Goal: Task Accomplishment & Management: Use online tool/utility

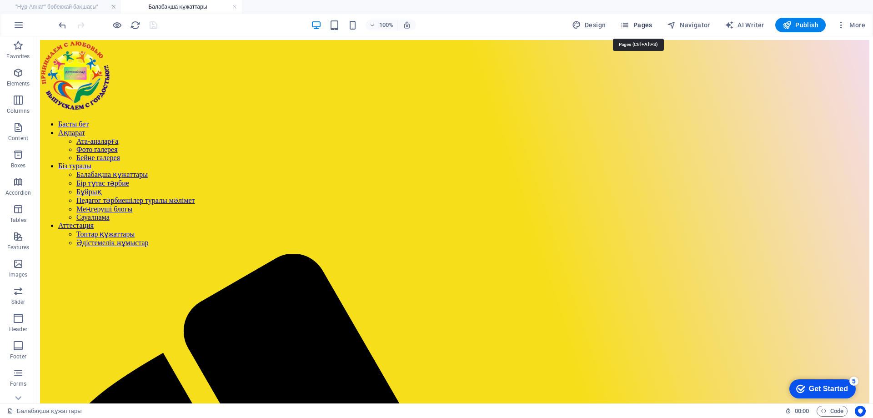
click at [650, 27] on span "Pages" at bounding box center [637, 24] width 32 height 9
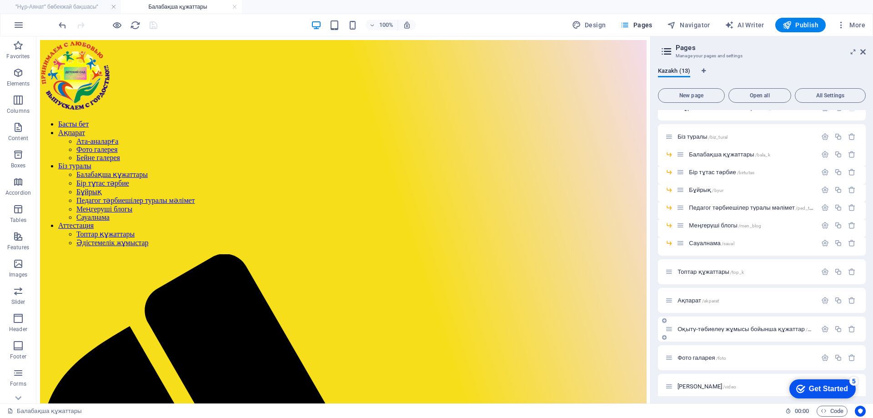
scroll to position [21, 0]
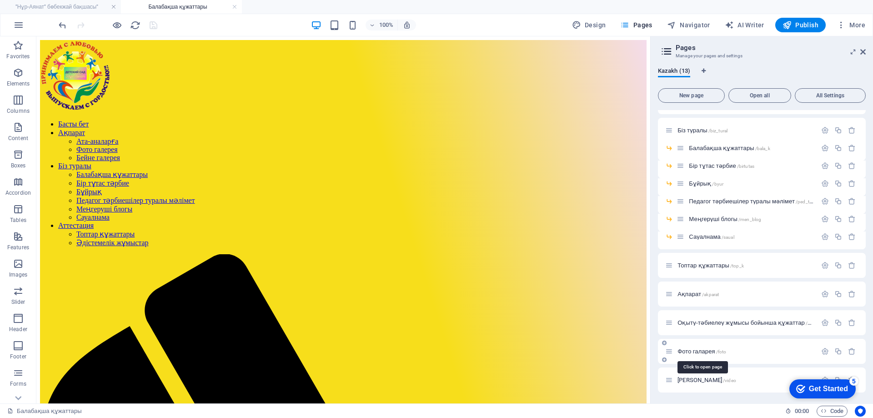
click at [697, 350] on span "Фото галарея /foto" at bounding box center [702, 351] width 49 height 7
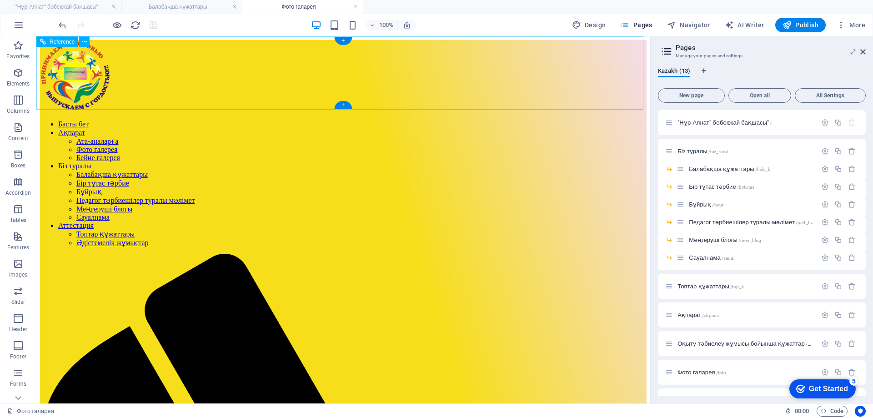
scroll to position [0, 0]
click at [727, 170] on span "Балабақша құжаттары /bala_k" at bounding box center [729, 169] width 81 height 7
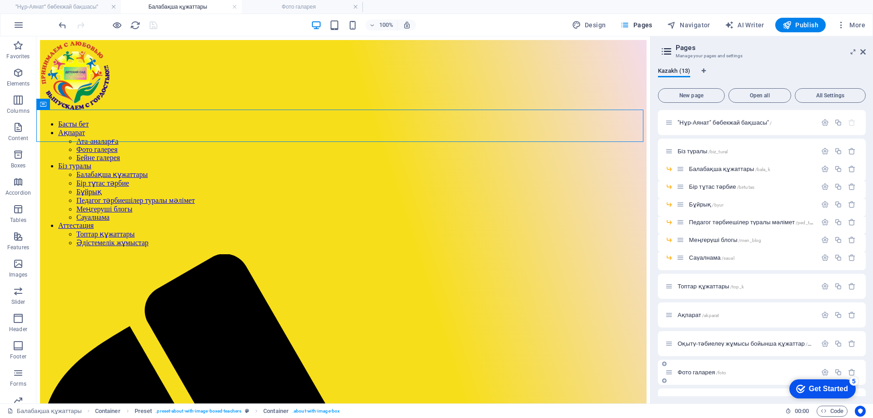
scroll to position [21, 0]
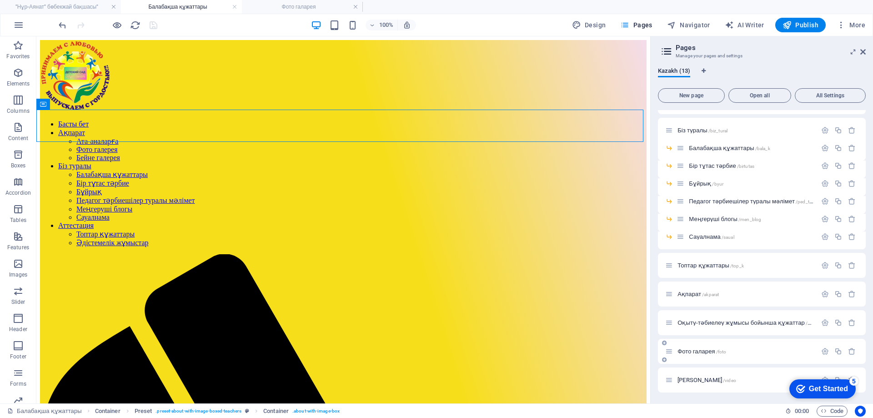
click at [697, 353] on span "Фото галарея /foto" at bounding box center [702, 351] width 49 height 7
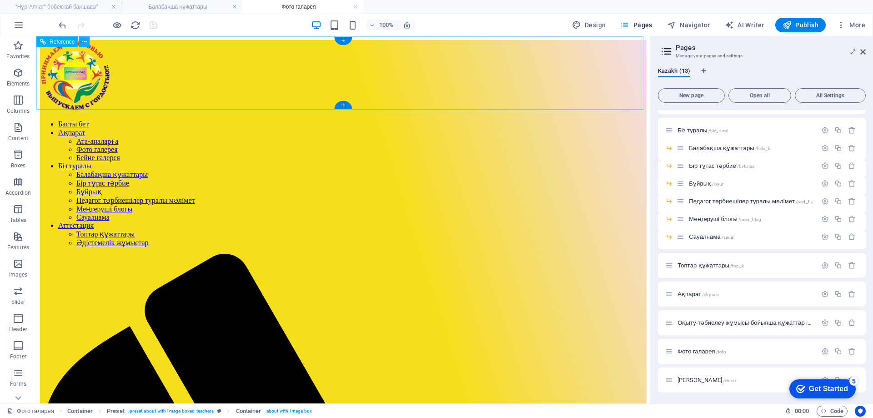
click at [140, 69] on figure at bounding box center [343, 76] width 607 height 73
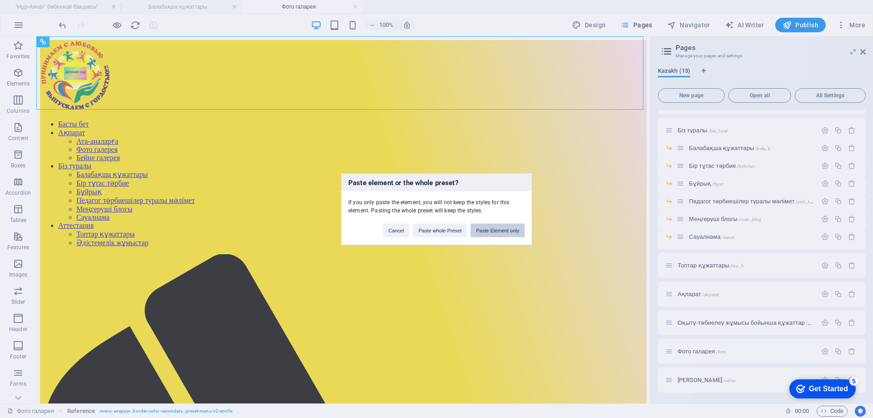
drag, startPoint x: 501, startPoint y: 232, endPoint x: 448, endPoint y: 197, distance: 63.7
click at [501, 232] on button "Paste Element only" at bounding box center [498, 230] width 54 height 14
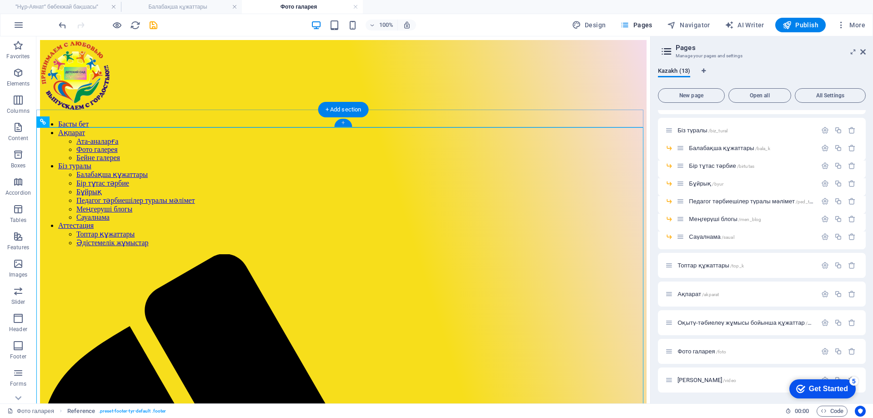
click at [347, 125] on div "+" at bounding box center [343, 123] width 18 height 8
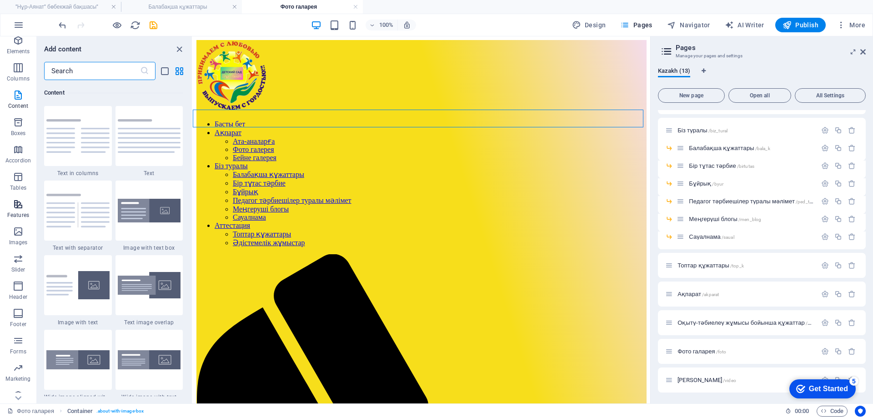
scroll to position [42, 0]
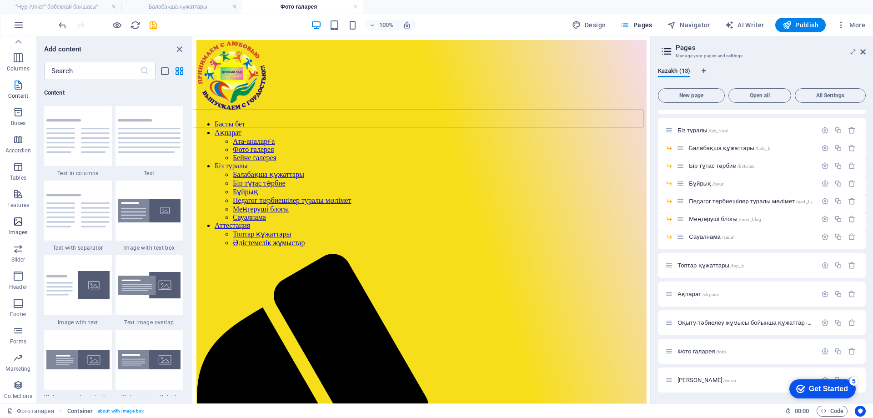
click at [24, 223] on span "Images" at bounding box center [18, 227] width 36 height 22
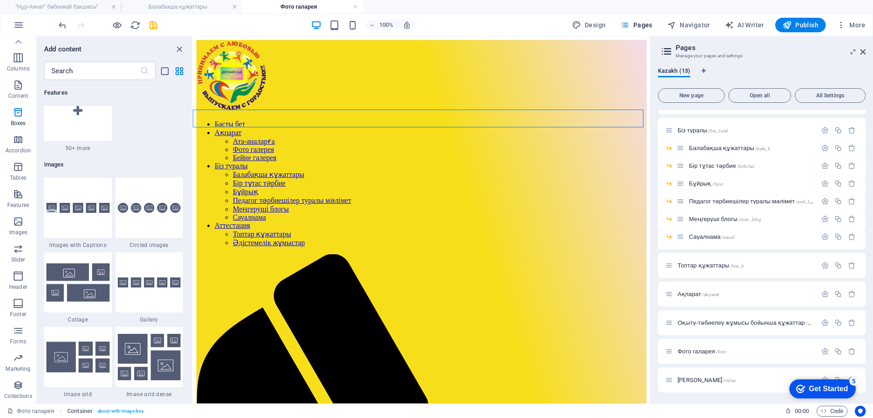
scroll to position [4613, 0]
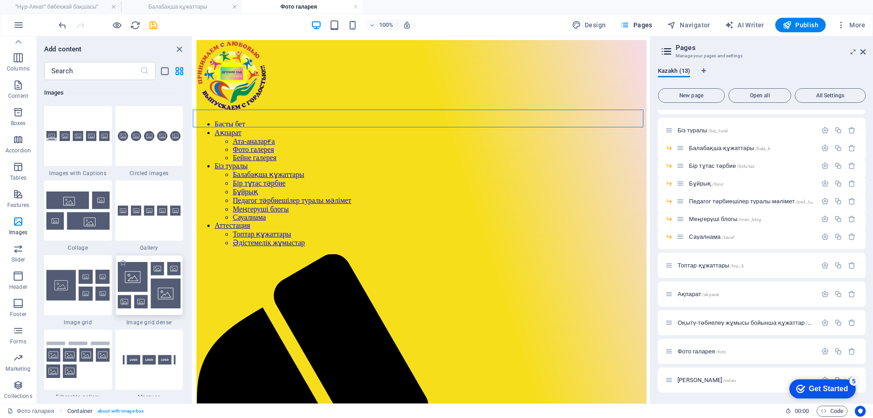
click at [156, 284] on img at bounding box center [149, 285] width 63 height 46
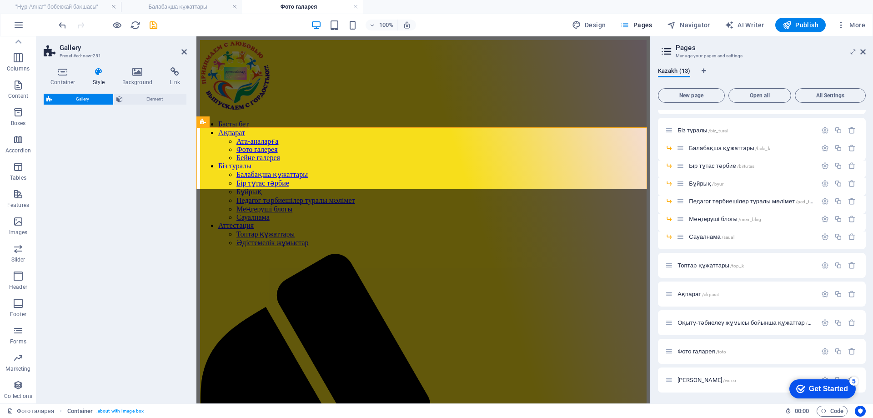
select select "rem"
select select "preset-gallery-v3-grid-dense"
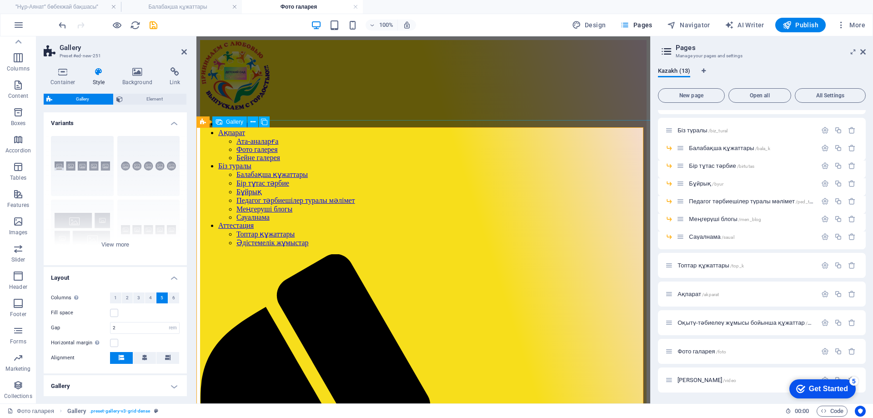
select select "4"
select select "px"
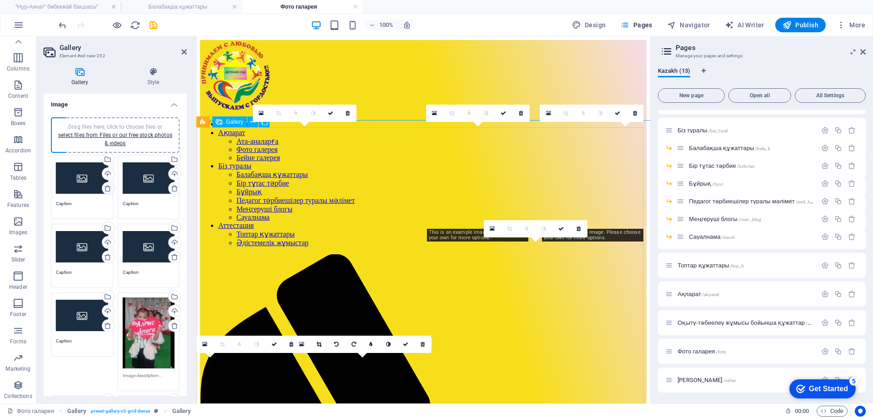
click at [107, 188] on icon at bounding box center [107, 188] width 7 height 7
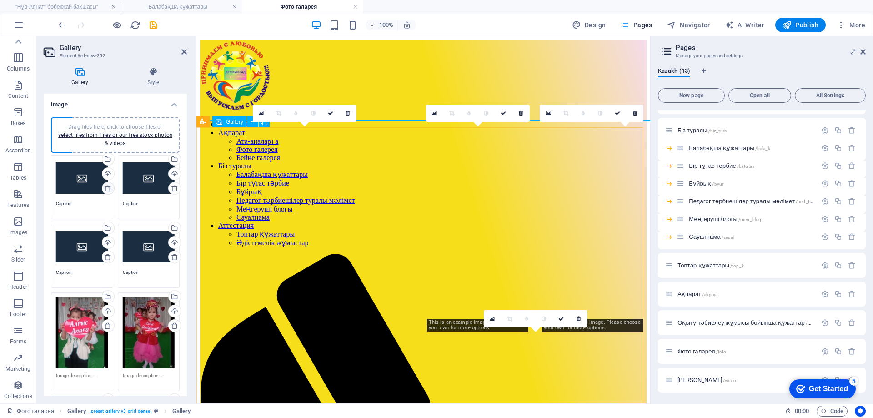
click at [107, 188] on icon at bounding box center [107, 188] width 7 height 7
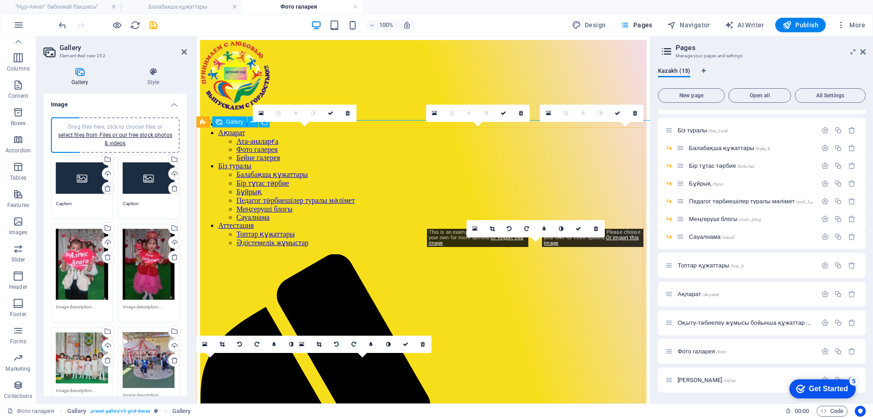
click at [107, 188] on icon at bounding box center [107, 188] width 7 height 7
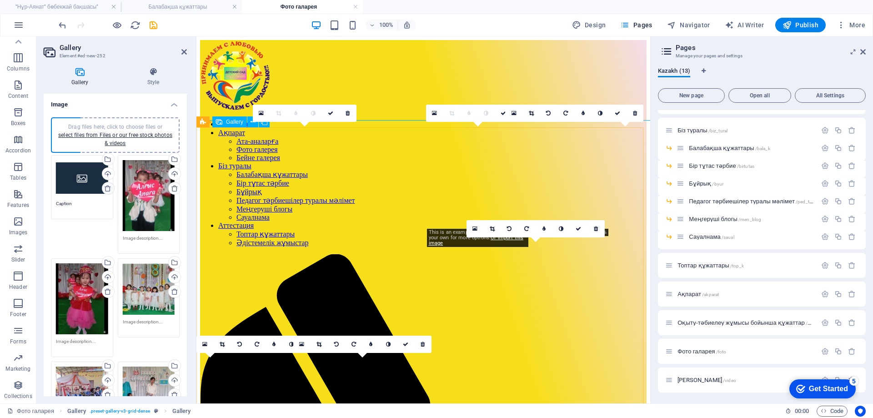
click at [107, 188] on icon at bounding box center [107, 188] width 7 height 7
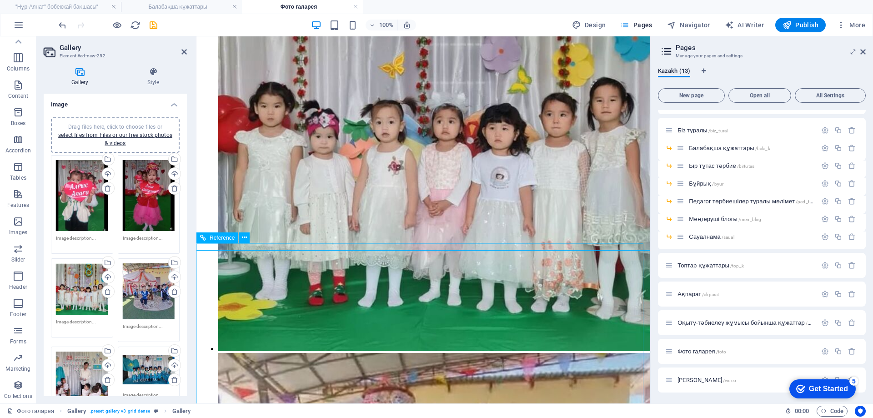
scroll to position [1820, 0]
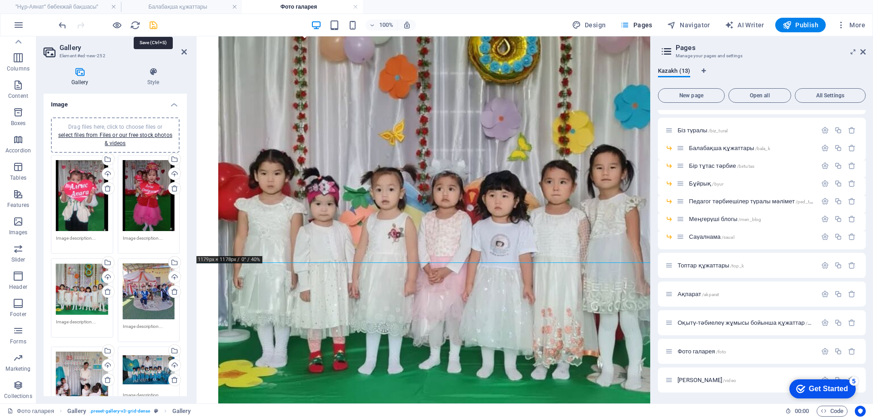
click at [155, 29] on icon "save" at bounding box center [153, 25] width 10 height 10
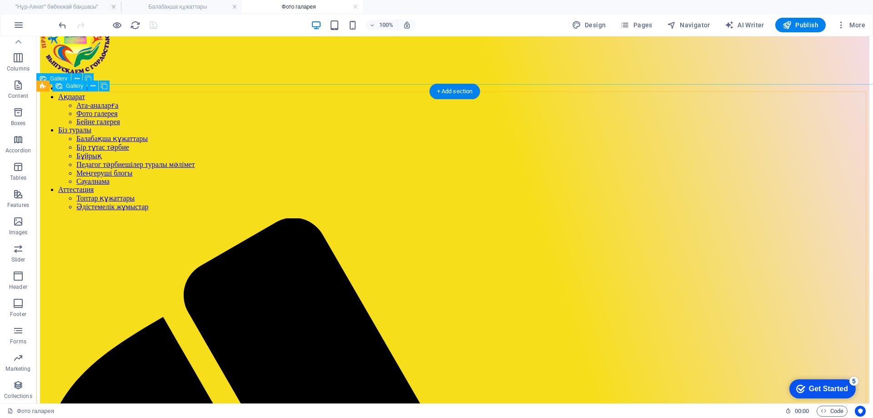
scroll to position [0, 0]
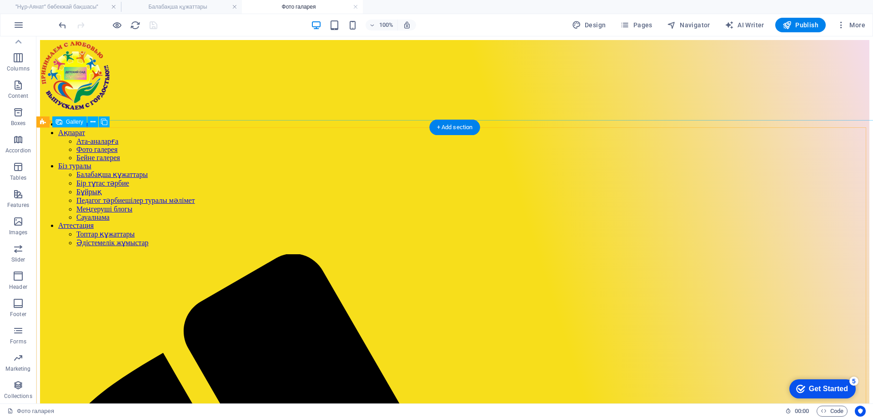
select select "4"
select select "px"
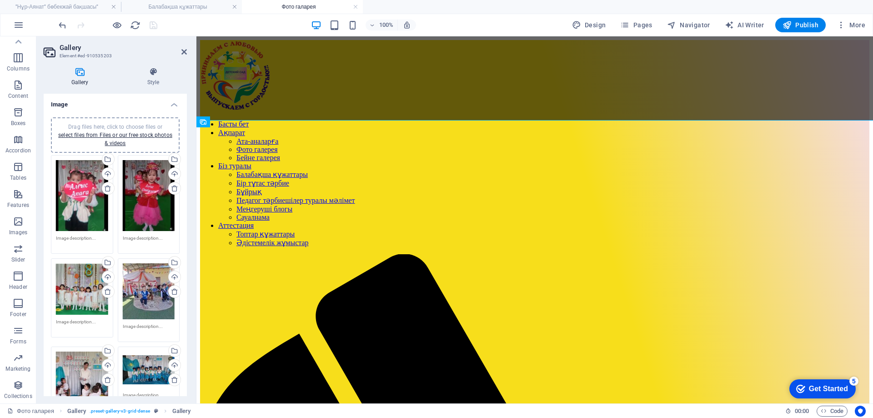
click at [150, 65] on div "Gallery Style Image Drag files here, click to choose files or select files from…" at bounding box center [115, 231] width 158 height 343
click at [165, 89] on div "Gallery Style Image Drag files here, click to choose files or select files from…" at bounding box center [115, 231] width 143 height 329
click at [151, 72] on icon at bounding box center [153, 71] width 67 height 9
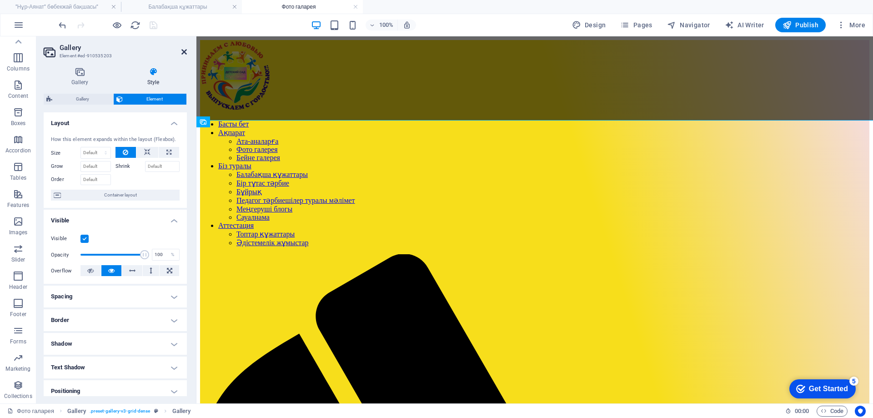
click at [183, 53] on icon at bounding box center [184, 51] width 5 height 7
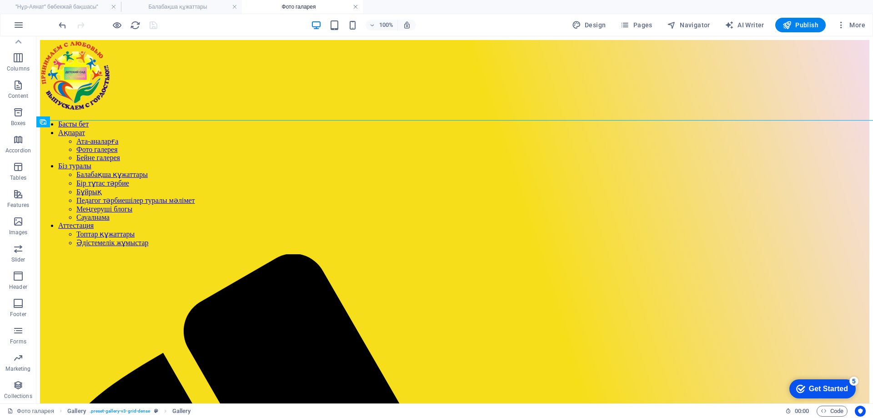
click at [356, 7] on link at bounding box center [355, 7] width 5 height 9
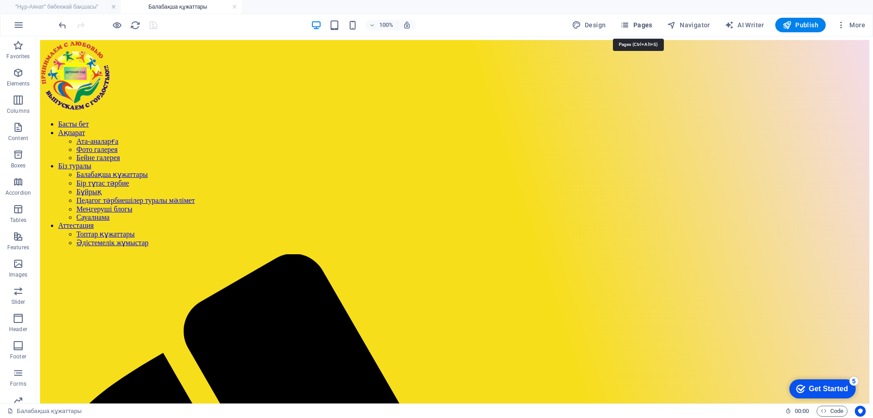
click at [635, 27] on span "Pages" at bounding box center [637, 24] width 32 height 9
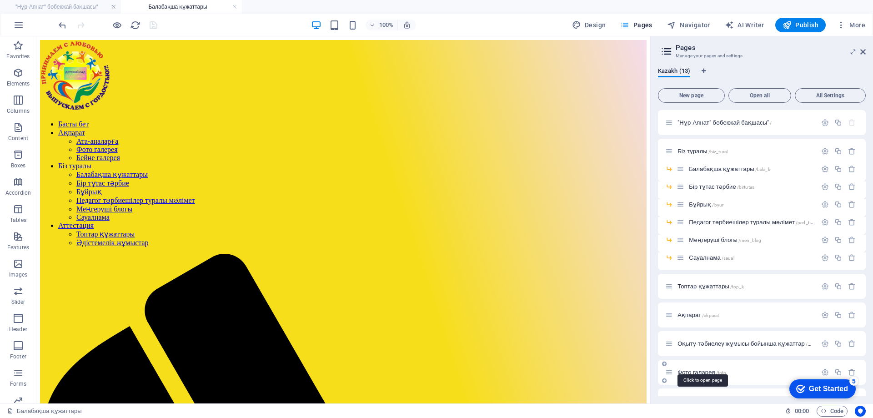
scroll to position [21, 0]
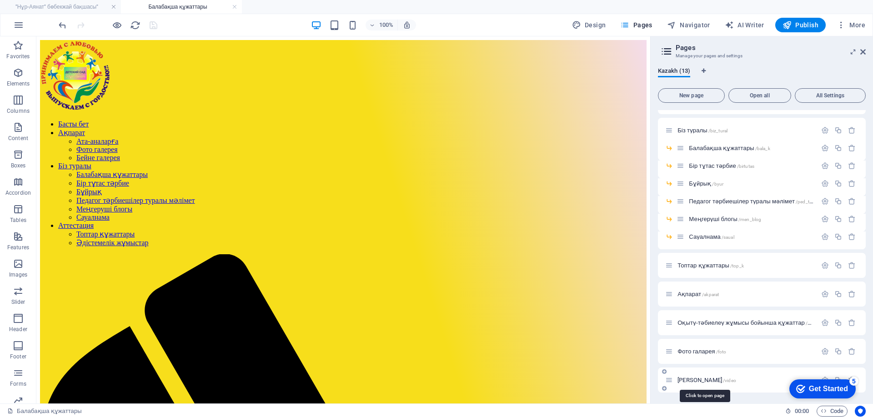
click at [700, 379] on span "[PERSON_NAME] /video" at bounding box center [707, 380] width 59 height 7
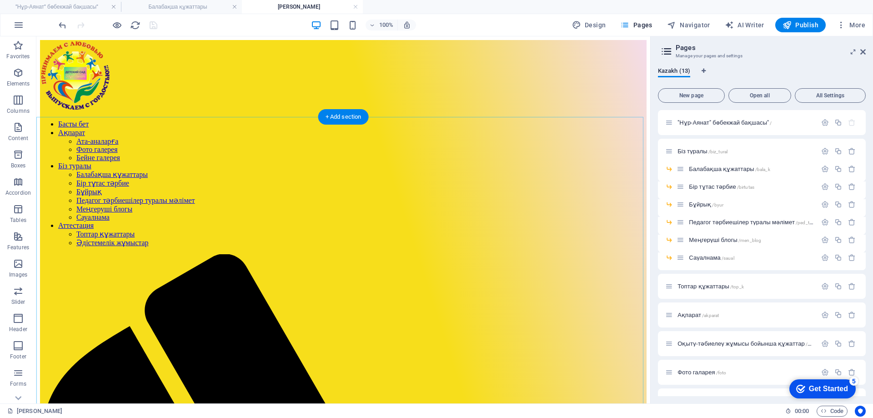
scroll to position [0, 0]
click at [709, 370] on span "Фото галарея /foto" at bounding box center [702, 372] width 49 height 7
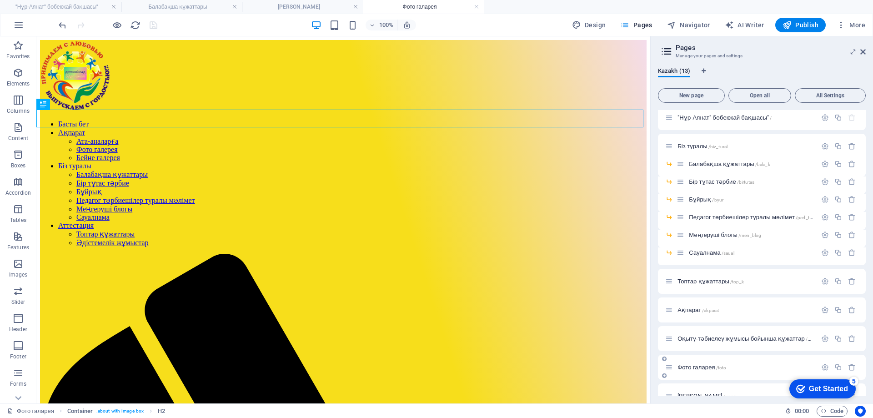
scroll to position [21, 0]
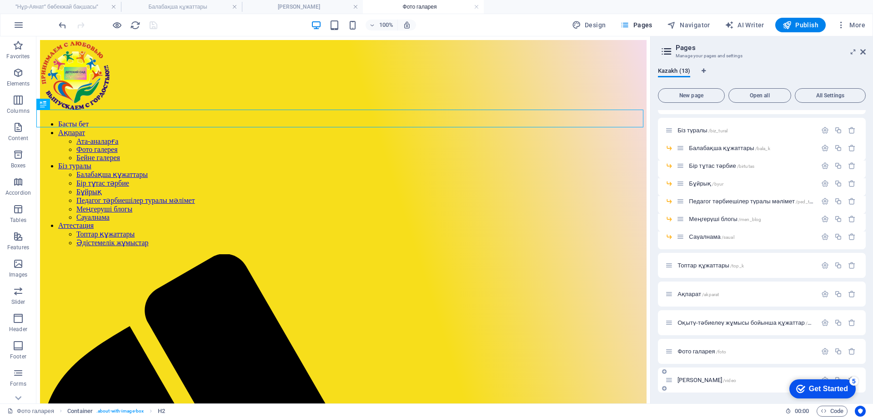
click at [723, 378] on span "/video" at bounding box center [729, 380] width 13 height 5
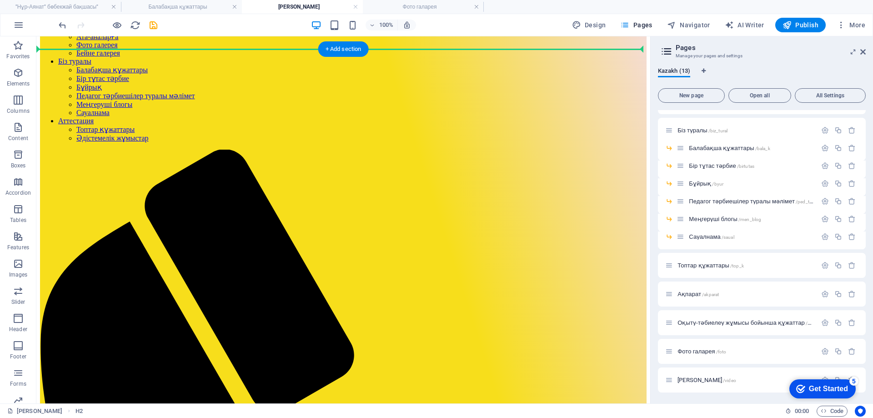
scroll to position [0, 0]
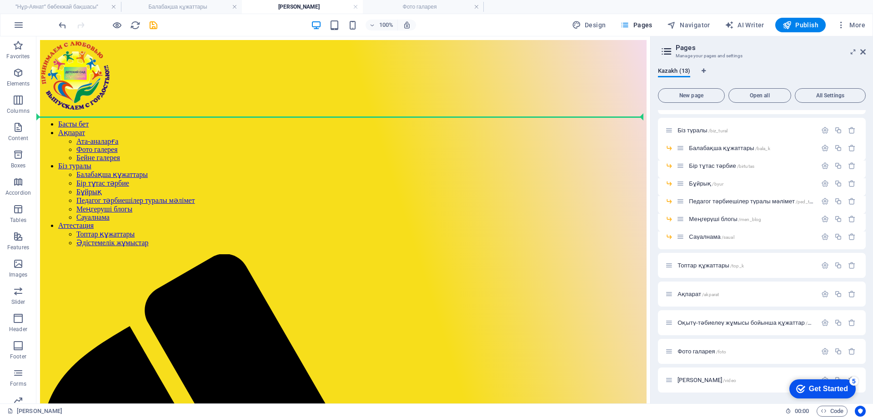
drag, startPoint x: 90, startPoint y: 396, endPoint x: 142, endPoint y: 115, distance: 285.5
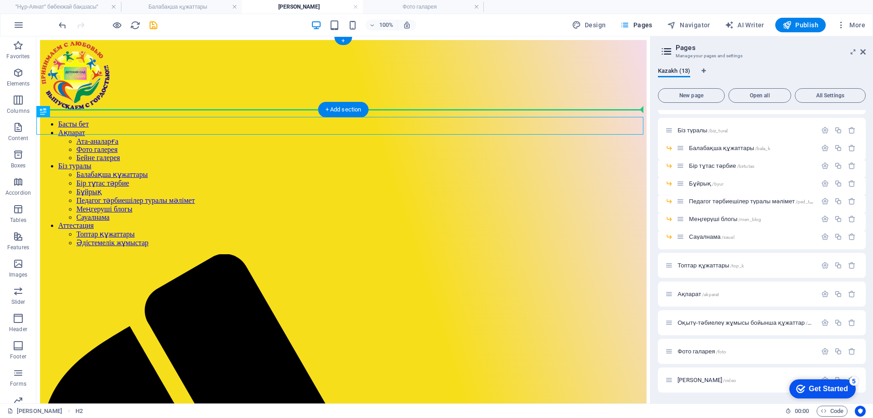
drag, startPoint x: 147, startPoint y: 128, endPoint x: 147, endPoint y: 113, distance: 14.6
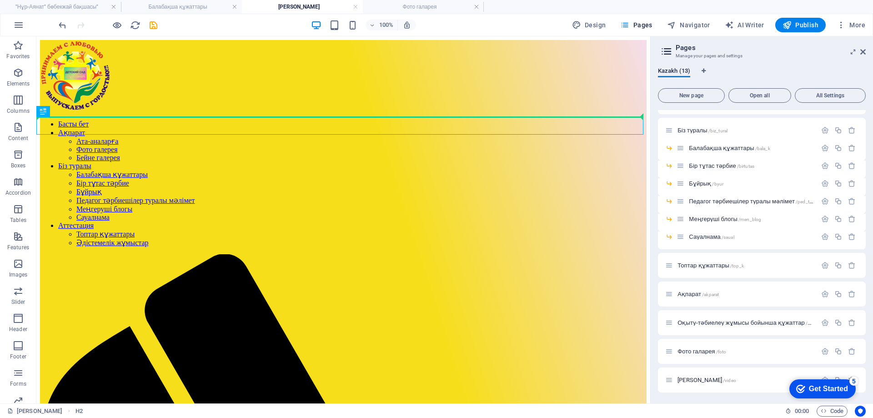
drag, startPoint x: 167, startPoint y: 130, endPoint x: 166, endPoint y: 113, distance: 16.4
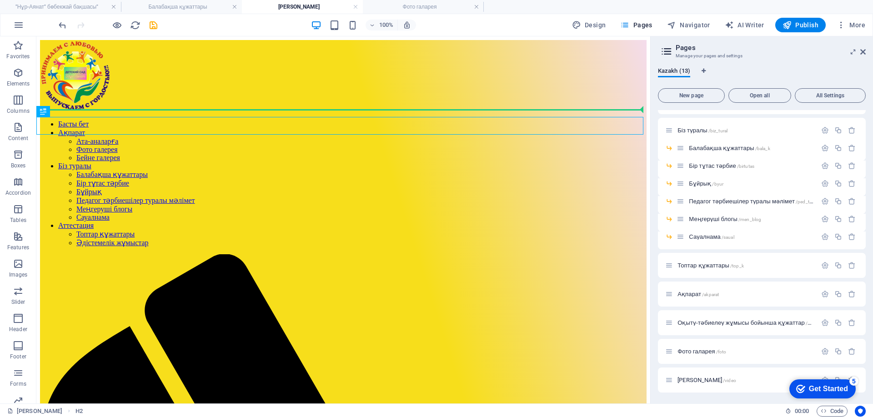
drag, startPoint x: 156, startPoint y: 129, endPoint x: 157, endPoint y: 112, distance: 16.4
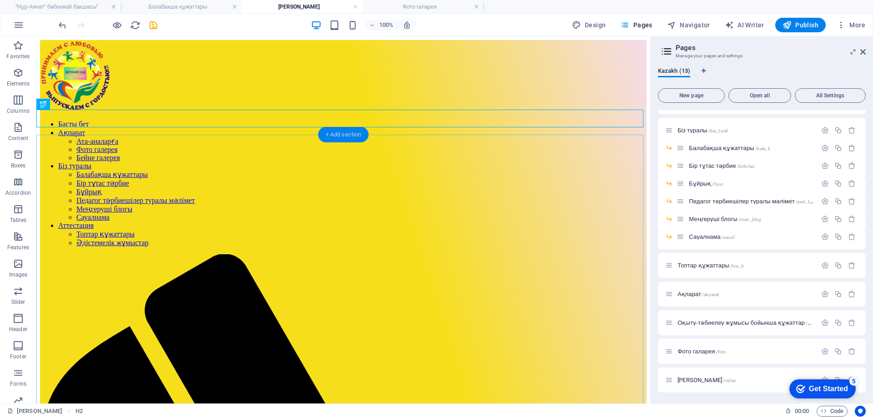
drag, startPoint x: 340, startPoint y: 136, endPoint x: 341, endPoint y: 197, distance: 61.0
click at [340, 136] on div "+ Add section" at bounding box center [343, 134] width 50 height 15
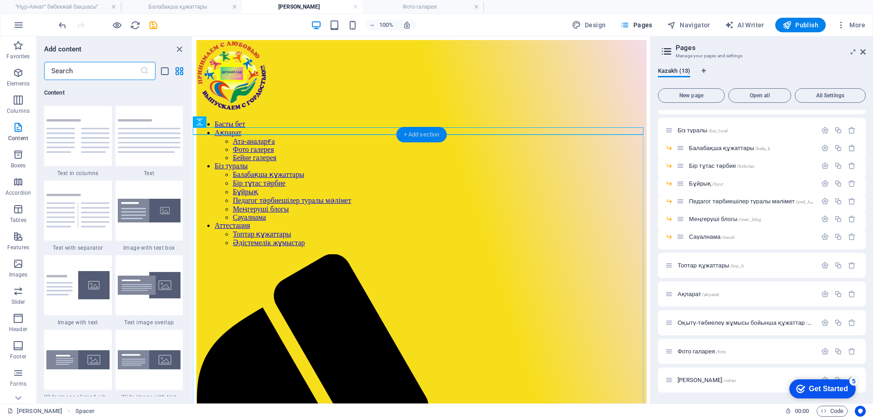
click at [429, 130] on div "+ Add section" at bounding box center [422, 134] width 50 height 15
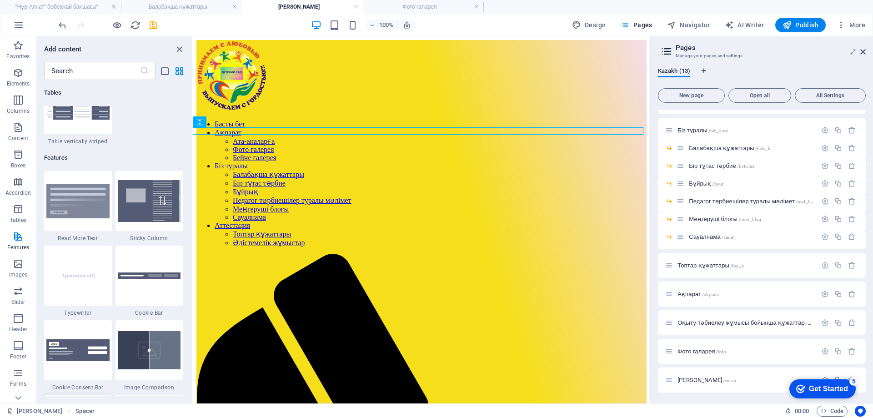
scroll to position [3594, 0]
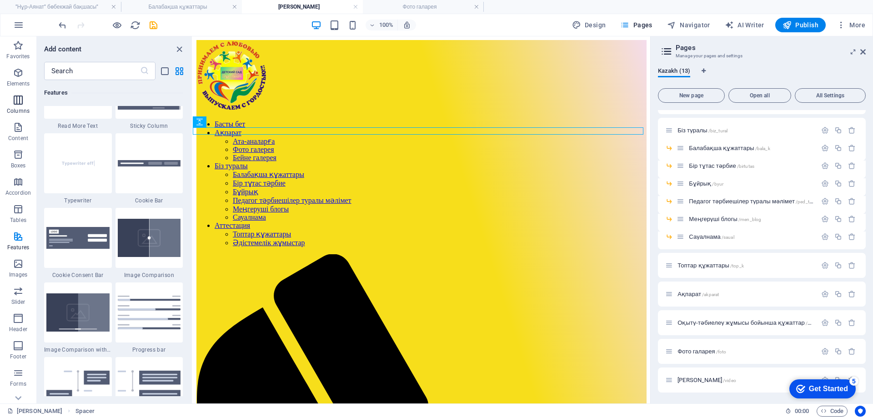
click at [20, 111] on p "Columns" at bounding box center [18, 110] width 23 height 7
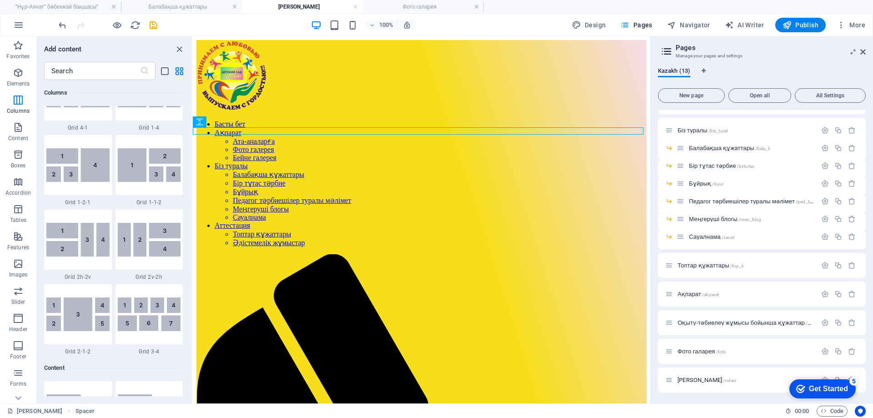
scroll to position [1360, 0]
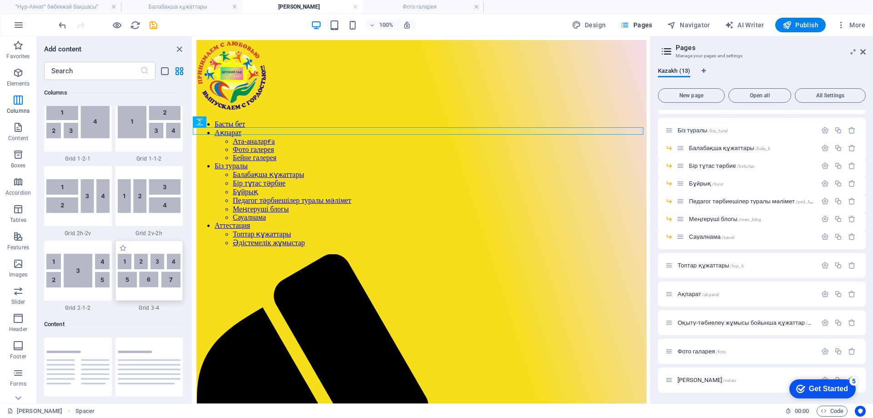
click at [152, 276] on img at bounding box center [149, 271] width 63 height 34
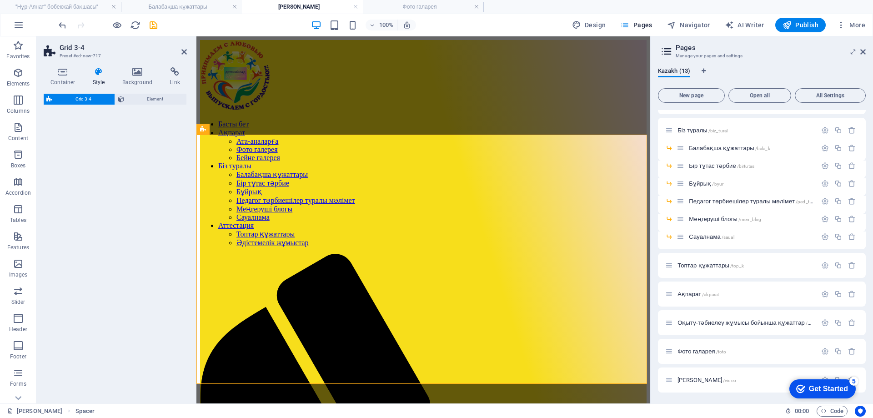
select select "rem"
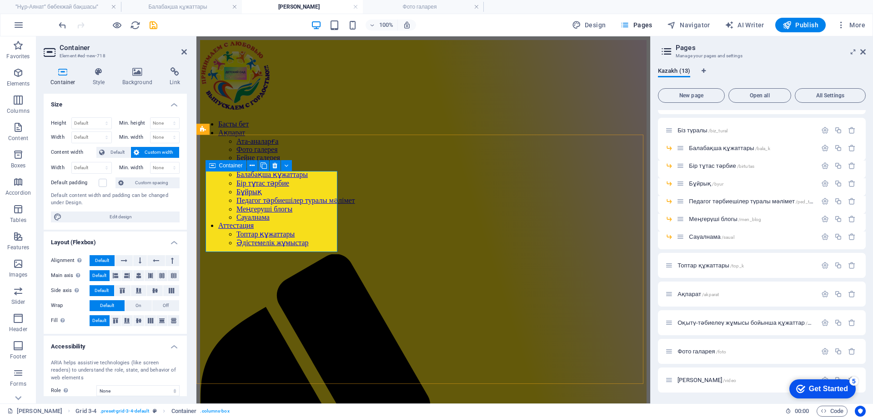
drag, startPoint x: 283, startPoint y: 214, endPoint x: 309, endPoint y: 220, distance: 27.1
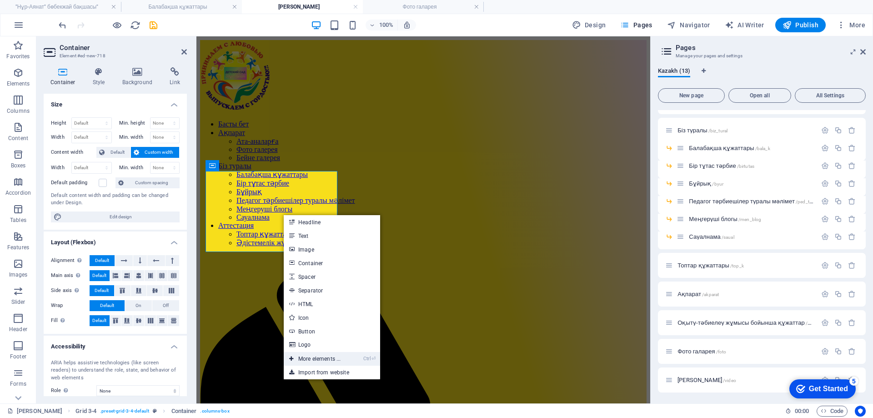
click at [333, 358] on link "Ctrl ⏎ More elements ..." at bounding box center [315, 359] width 62 height 14
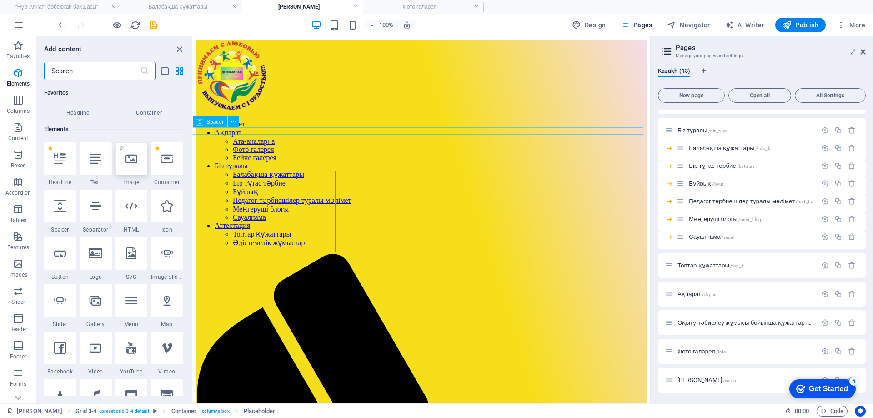
scroll to position [97, 0]
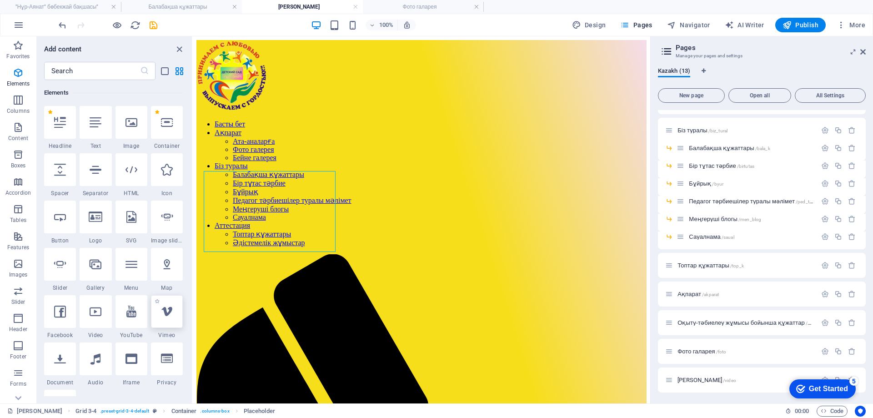
click at [170, 313] on icon at bounding box center [167, 312] width 12 height 12
select select "ar16_9"
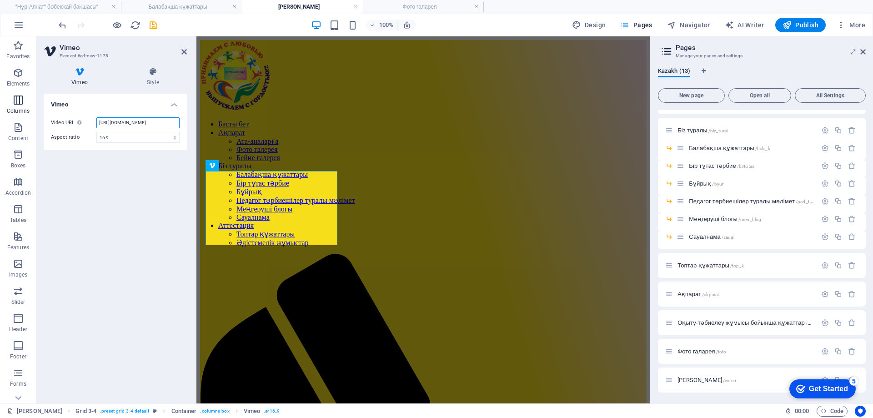
drag, startPoint x: 138, startPoint y: 123, endPoint x: 0, endPoint y: 116, distance: 138.0
click at [0, 116] on section "Favorites Elements Columns Content Boxes Accordion Tables Features Images Slide…" at bounding box center [325, 219] width 651 height 367
click at [165, 125] on input "[URL][DOMAIN_NAME]" at bounding box center [137, 122] width 83 height 11
paste input "111634432"
type input "[URL][DOMAIN_NAME]"
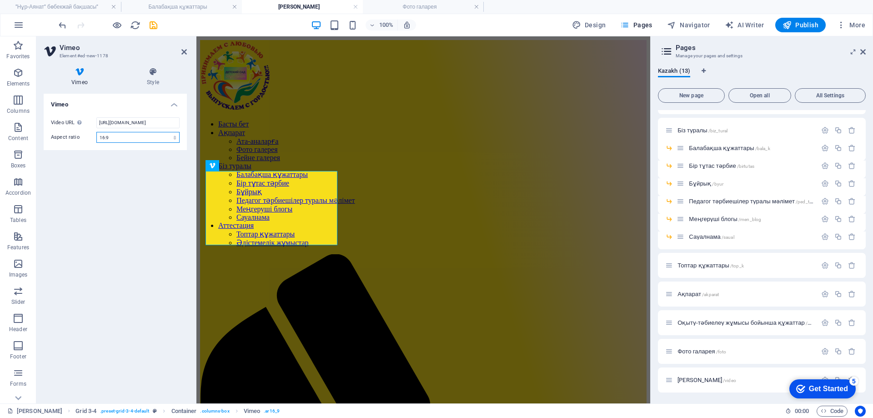
click at [176, 137] on select "16:10 16:9 4:3 2:1 1:1" at bounding box center [137, 137] width 83 height 11
select select "ar1_1"
click at [96, 132] on select "16:10 16:9 4:3 2:1 1:1" at bounding box center [137, 137] width 83 height 11
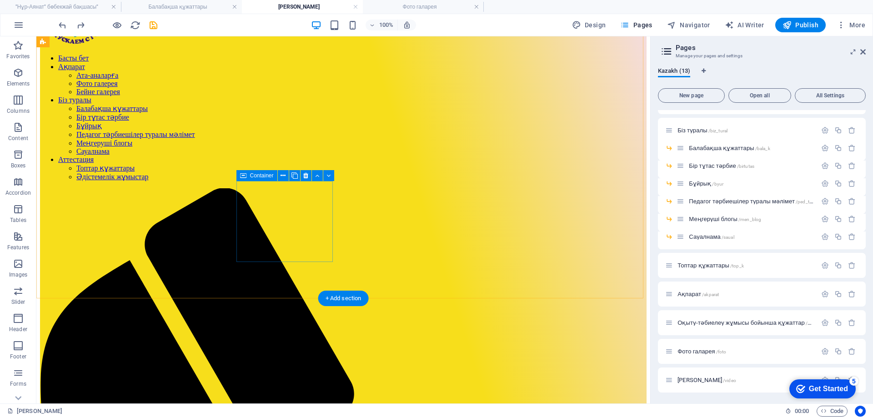
scroll to position [0, 0]
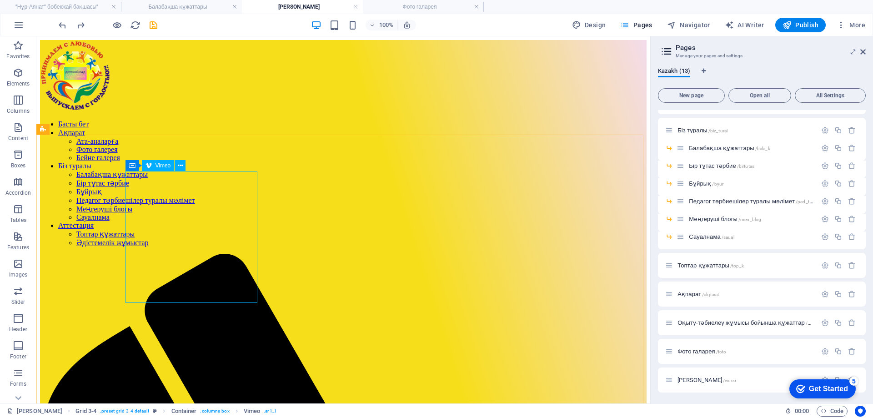
click at [158, 167] on span "Vimeo" at bounding box center [163, 165] width 15 height 5
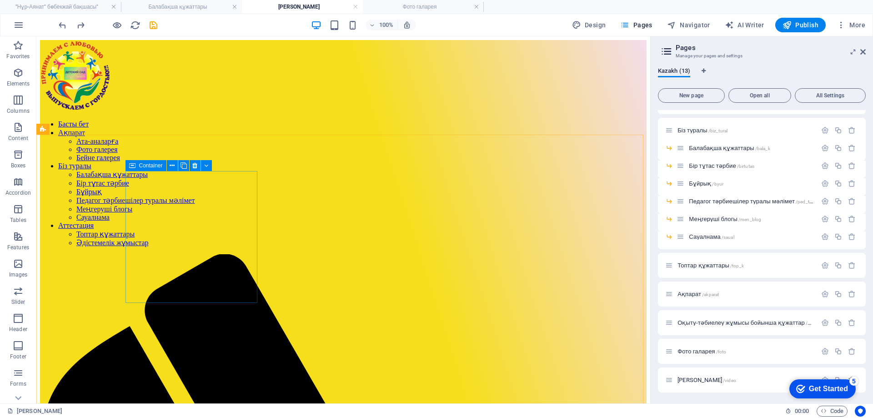
click at [134, 167] on icon at bounding box center [132, 165] width 6 height 11
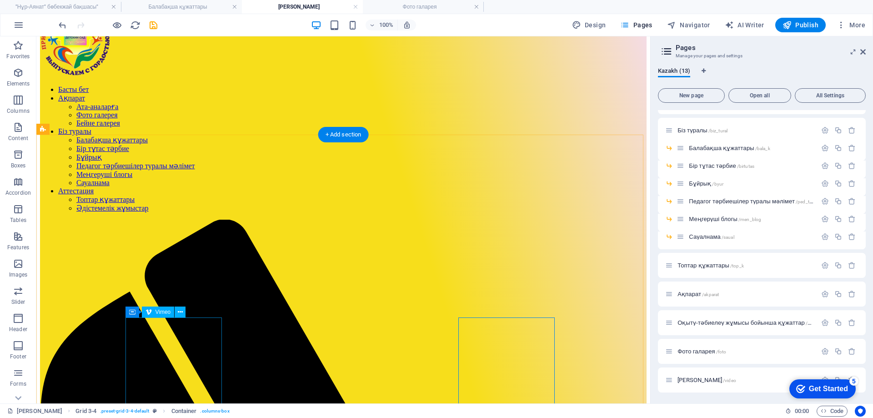
scroll to position [91, 0]
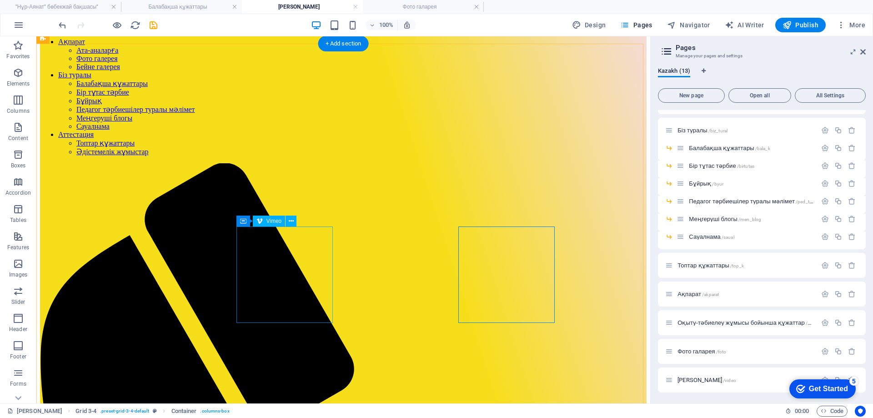
select select "ar1_1"
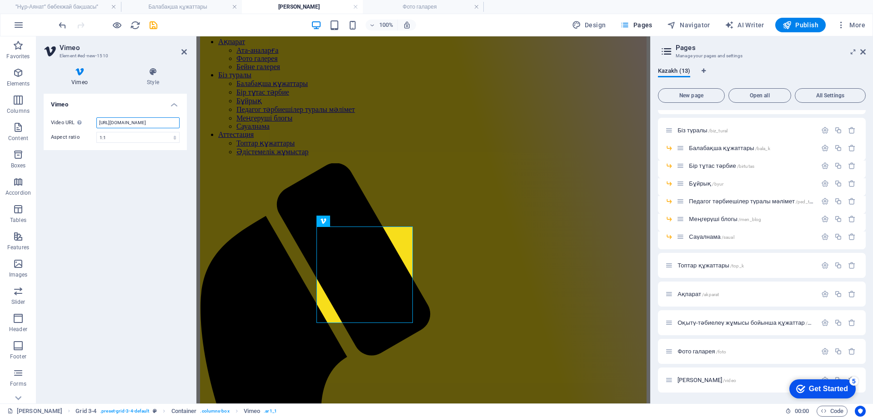
click at [146, 125] on input "[URL][DOMAIN_NAME]" at bounding box center [137, 122] width 83 height 11
paste input "297"
type input "[URL][DOMAIN_NAME]"
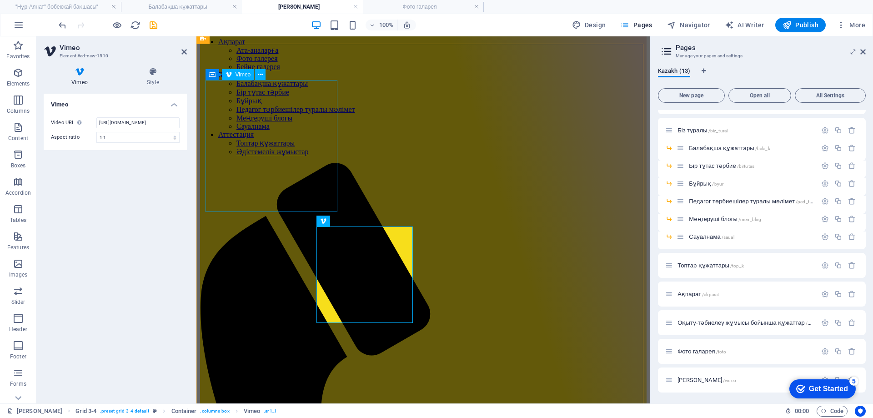
select select "ar1_1"
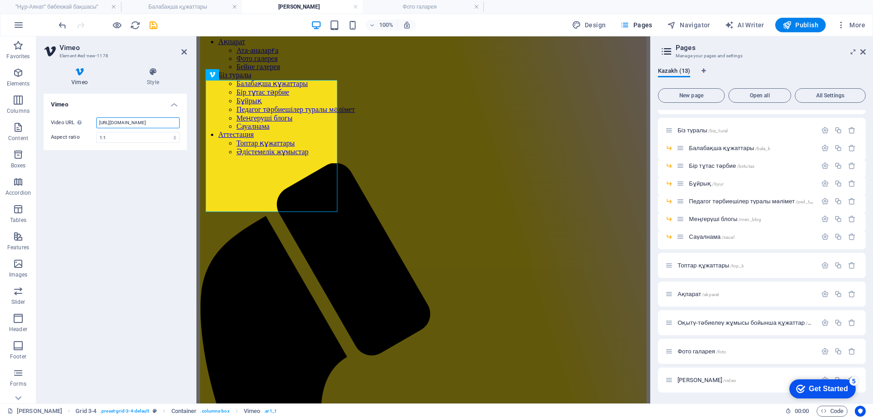
click at [172, 125] on input "[URL][DOMAIN_NAME]" at bounding box center [137, 122] width 83 height 11
paste input "284"
type input "[URL][DOMAIN_NAME]"
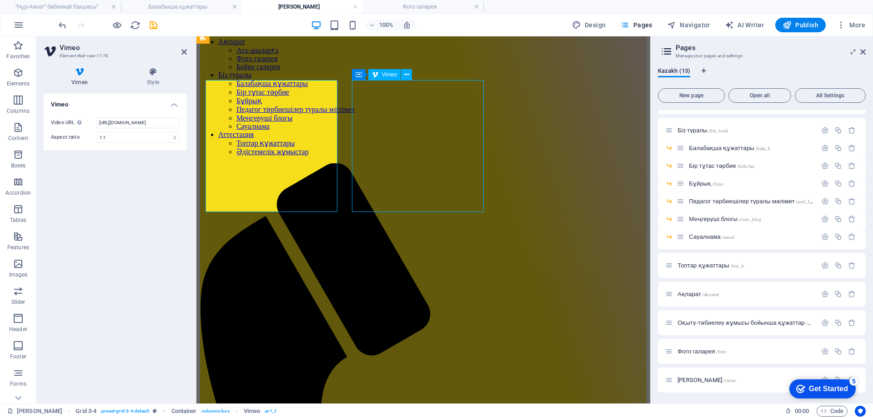
select select "ar1_1"
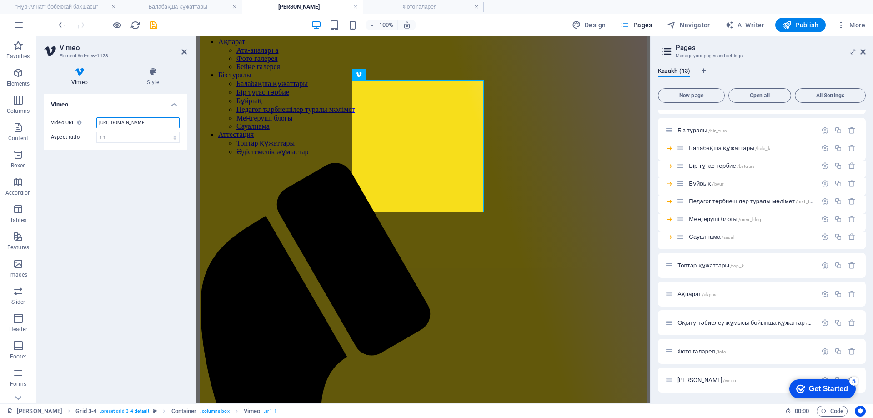
click at [133, 126] on input "[URL][DOMAIN_NAME]" at bounding box center [137, 122] width 83 height 11
paste input "472"
type input "[URL][DOMAIN_NAME]"
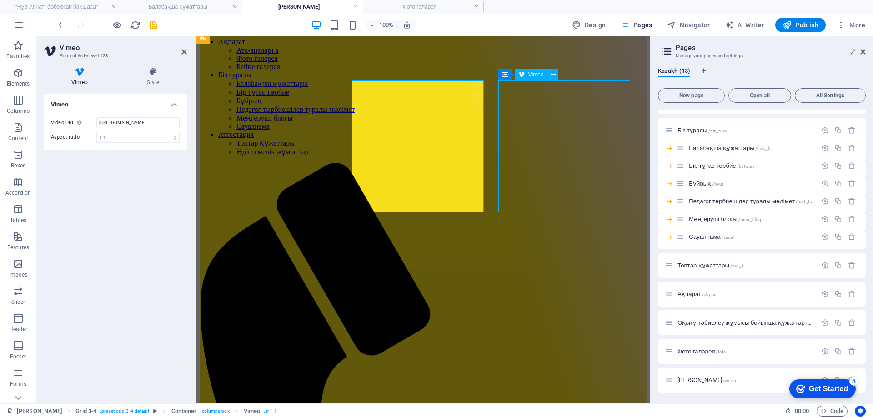
select select "ar1_1"
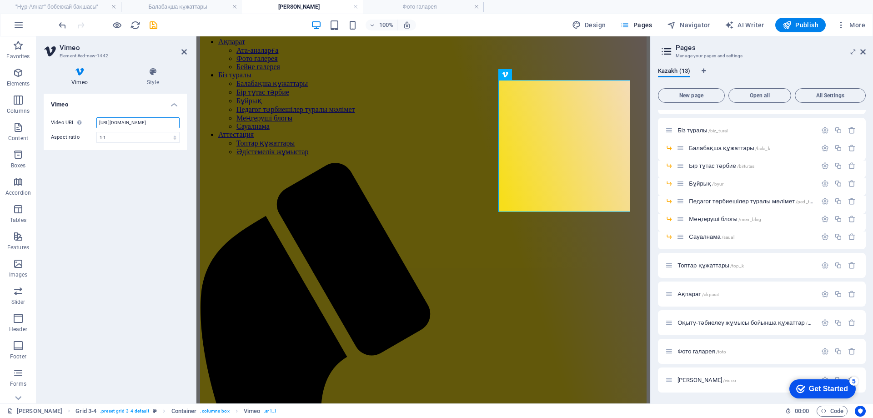
click at [145, 126] on input "[URL][DOMAIN_NAME]" at bounding box center [137, 122] width 83 height 11
paste input "460"
type input "[URL][DOMAIN_NAME]"
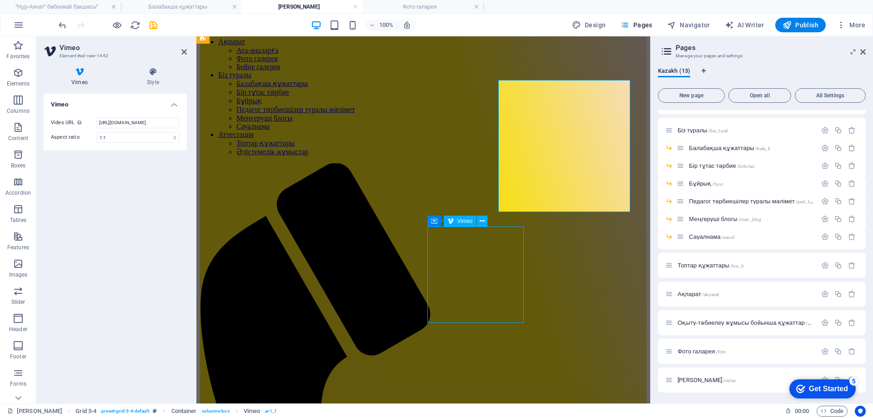
select select "ar1_1"
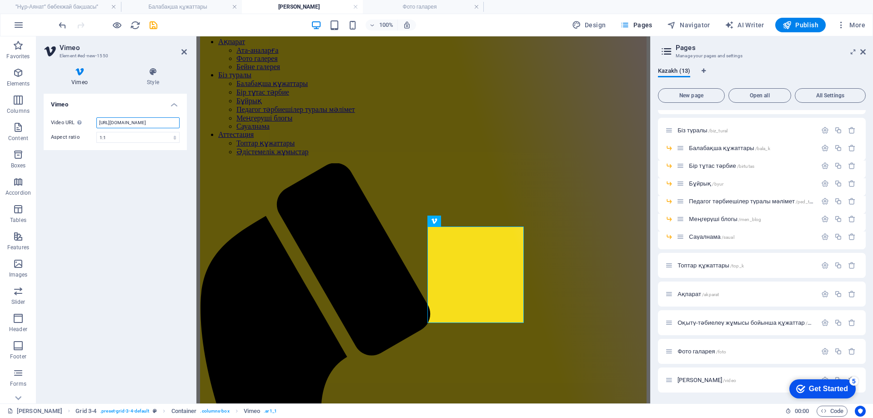
click at [166, 127] on input "[URL][DOMAIN_NAME]" at bounding box center [137, 122] width 83 height 11
paste input "427"
type input "[URL][DOMAIN_NAME]"
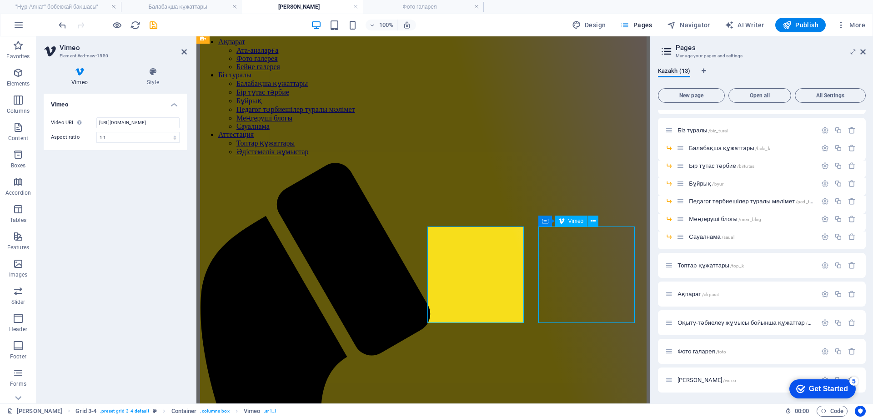
select select "ar1_1"
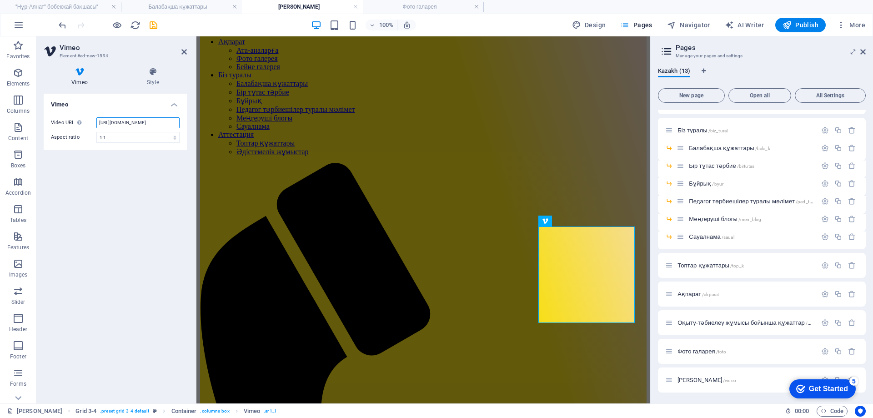
click at [158, 122] on input "[URL][DOMAIN_NAME]" at bounding box center [137, 122] width 83 height 11
paste input "406"
type input "[URL][DOMAIN_NAME]"
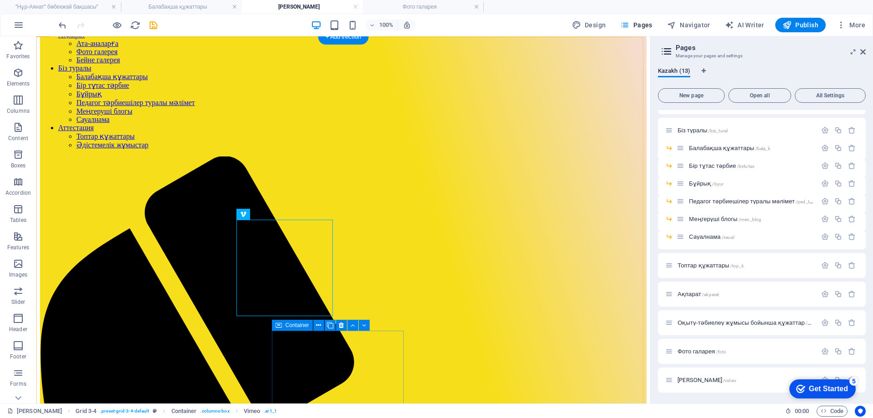
scroll to position [227, 0]
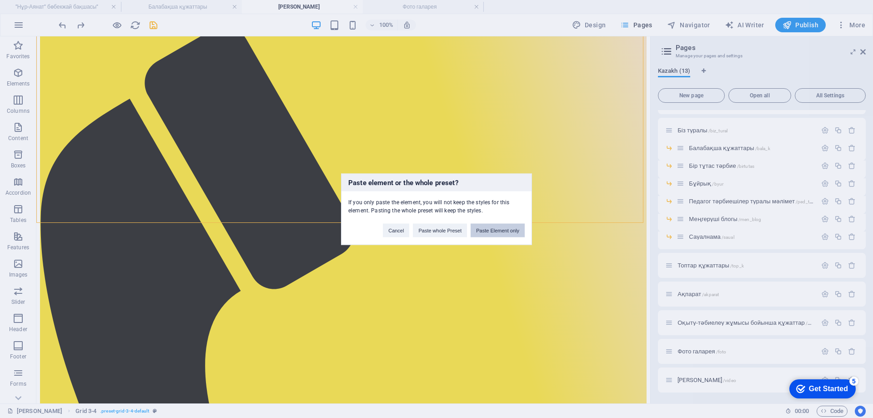
click at [511, 231] on button "Paste Element only" at bounding box center [498, 230] width 54 height 14
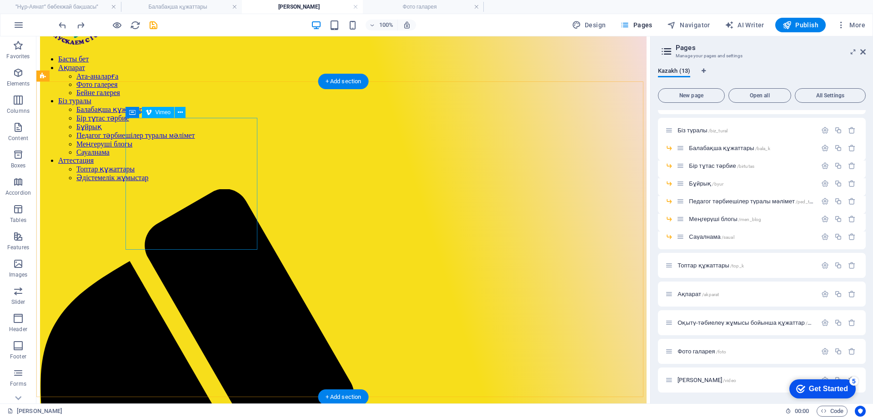
scroll to position [45, 0]
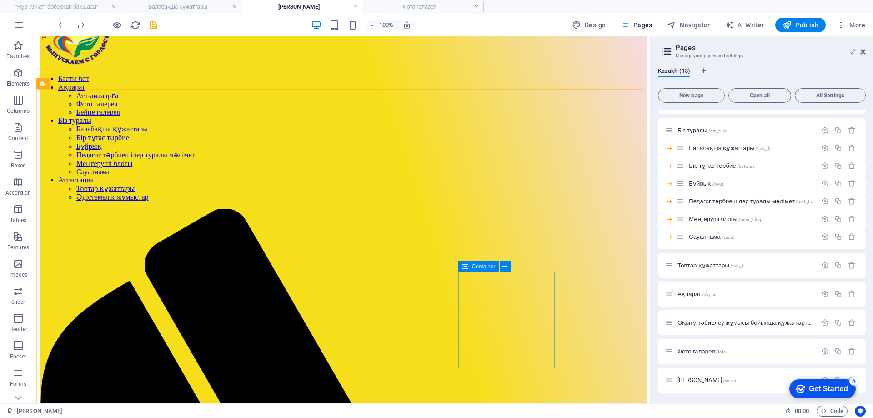
click at [461, 267] on div "Container" at bounding box center [479, 266] width 41 height 11
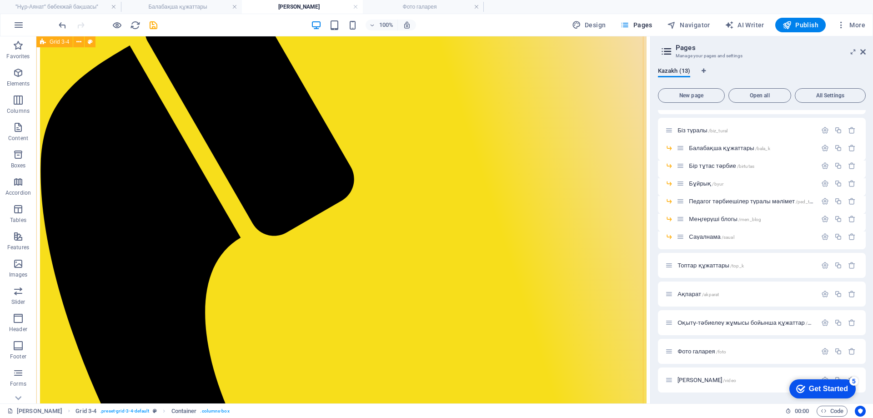
scroll to position [267, 0]
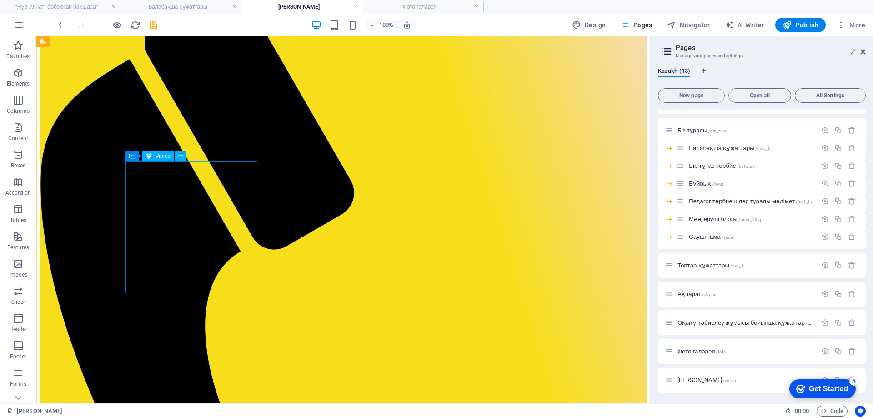
select select "ar1_1"
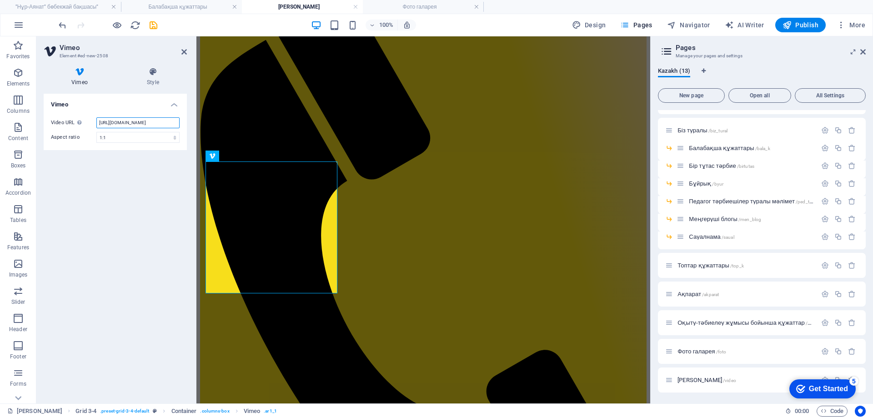
click at [116, 128] on input "[URL][DOMAIN_NAME]" at bounding box center [137, 122] width 83 height 11
paste input "0"
type input "[URL][DOMAIN_NAME]"
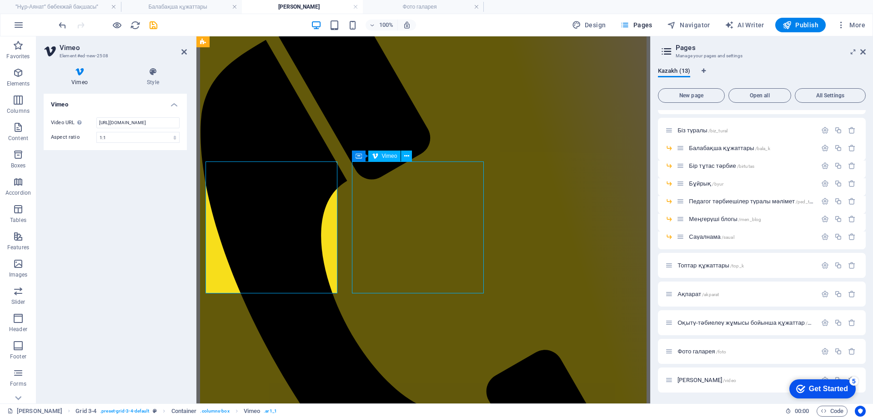
select select "ar1_1"
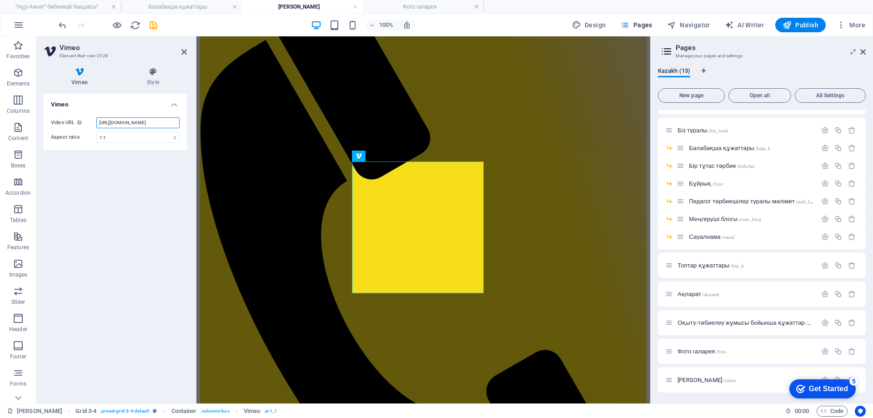
click at [138, 122] on input "[URL][DOMAIN_NAME]" at bounding box center [137, 122] width 83 height 11
paste input "389"
type input "[URL][DOMAIN_NAME]"
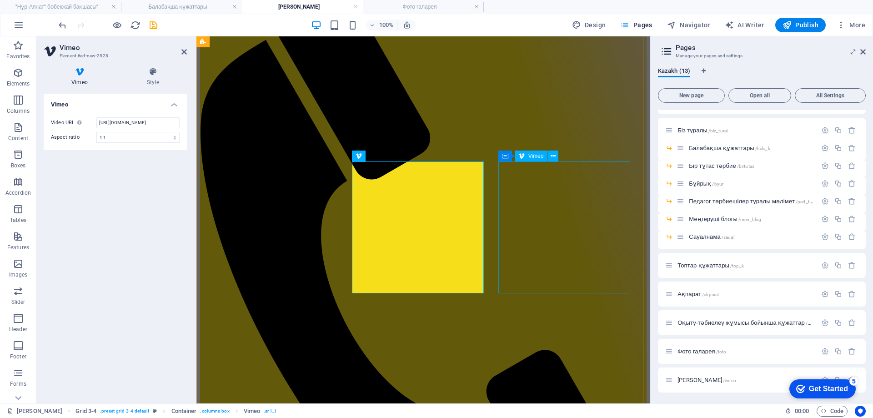
select select "ar1_1"
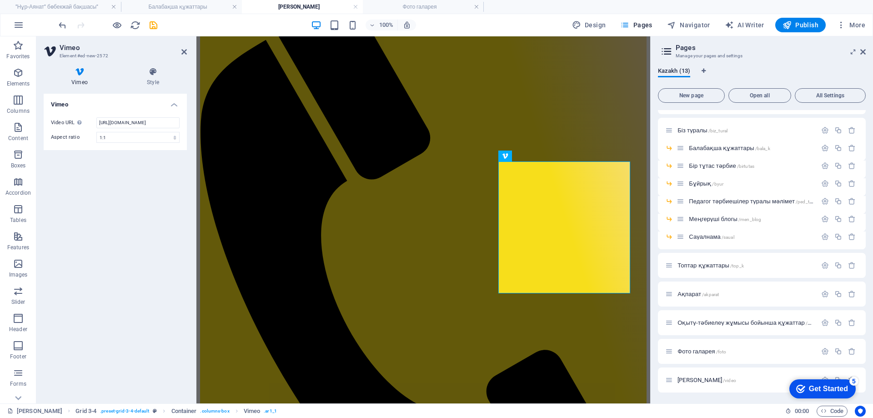
click at [159, 113] on div "Video URL Insert (or paste) a video URL. [URL][DOMAIN_NAME] Aspect ratio 16:10 …" at bounding box center [115, 130] width 143 height 40
click at [156, 124] on input "[URL][DOMAIN_NAME]" at bounding box center [137, 122] width 83 height 11
paste input "378"
type input "[URL][DOMAIN_NAME]"
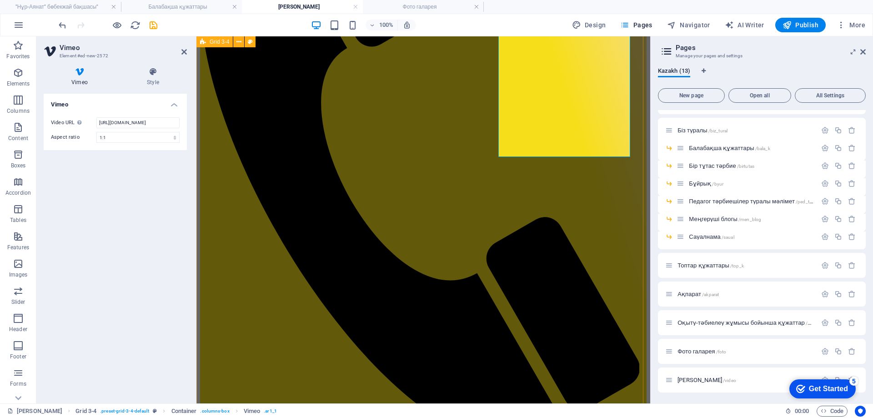
scroll to position [404, 0]
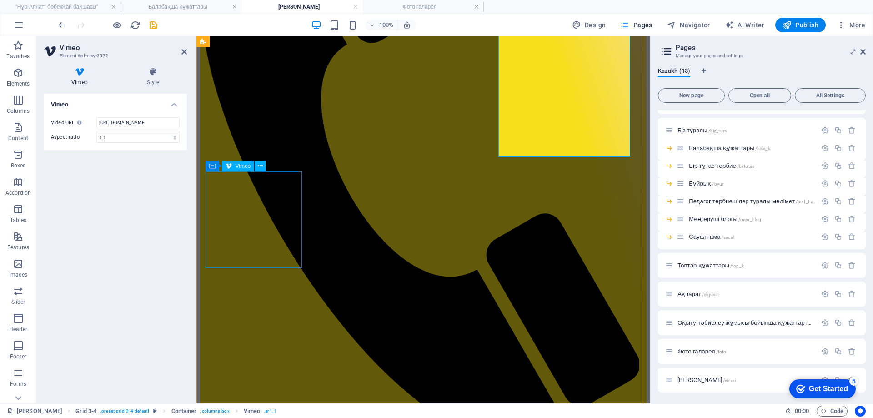
select select "ar1_1"
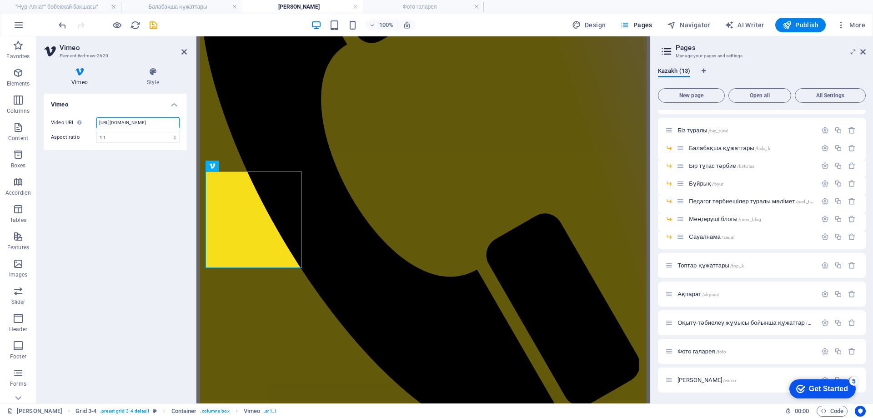
click at [148, 121] on input "[URL][DOMAIN_NAME]" at bounding box center [137, 122] width 83 height 11
paste input "369"
type input "[URL][DOMAIN_NAME]"
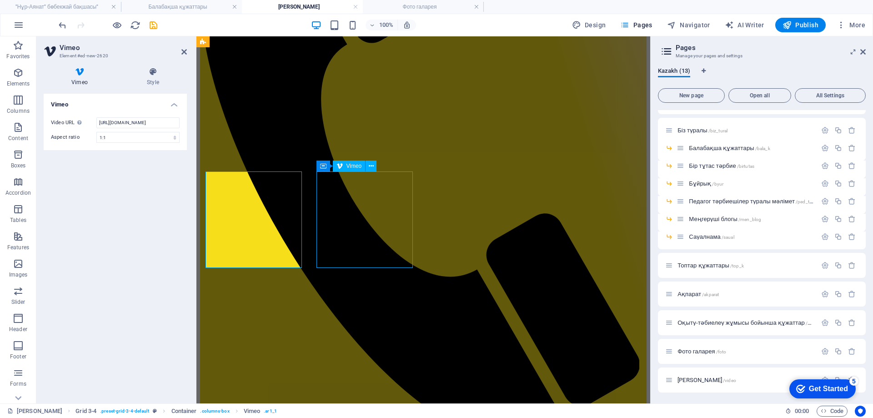
select select "ar1_1"
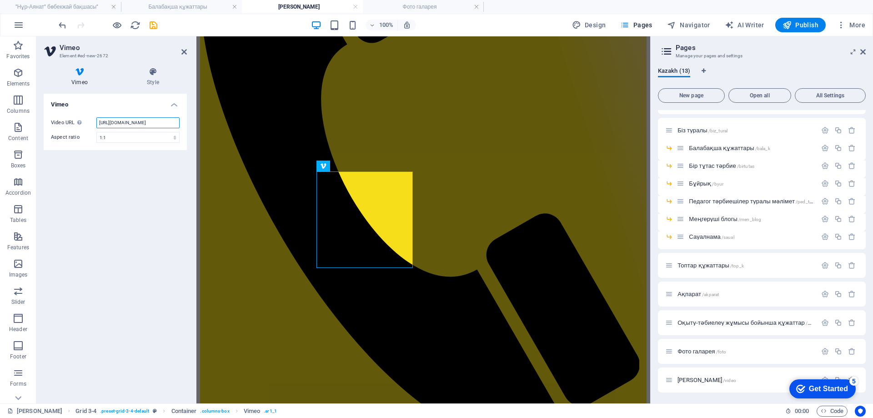
click at [156, 124] on input "[URL][DOMAIN_NAME]" at bounding box center [137, 122] width 83 height 11
paste input "360"
type input "[URL][DOMAIN_NAME]"
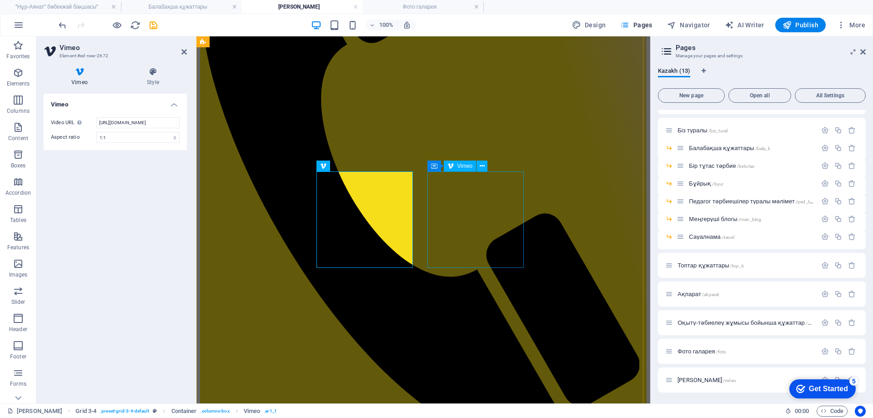
select select "ar1_1"
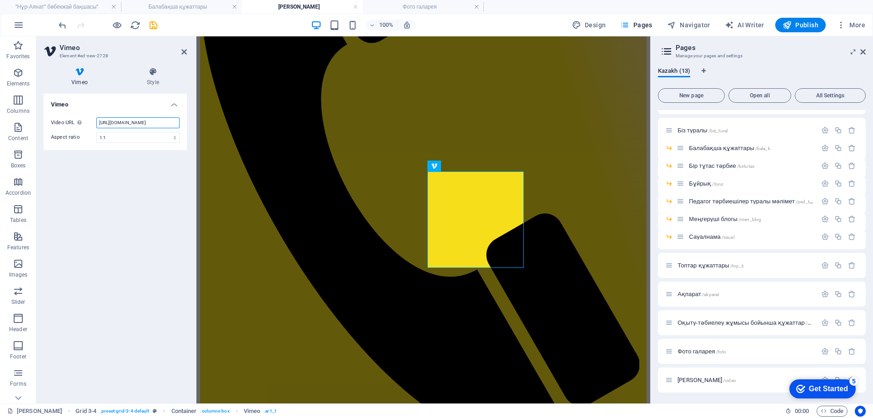
click at [157, 124] on input "[URL][DOMAIN_NAME]" at bounding box center [137, 122] width 83 height 11
paste input "350"
type input "[URL][DOMAIN_NAME]"
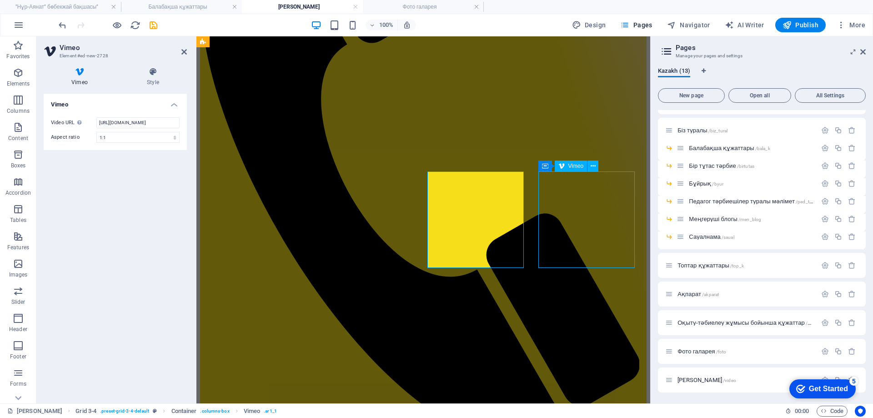
select select "ar1_1"
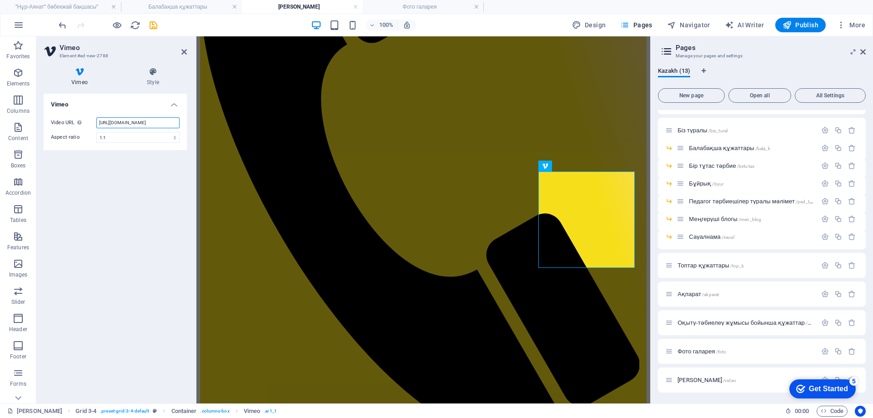
click at [158, 120] on input "[URL][DOMAIN_NAME]" at bounding box center [137, 122] width 83 height 11
paste input "342"
type input "[URL][DOMAIN_NAME]"
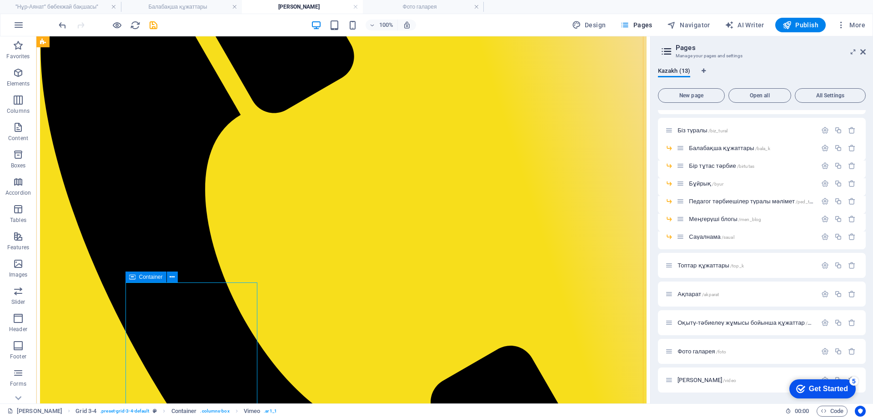
click at [134, 277] on icon at bounding box center [132, 277] width 6 height 11
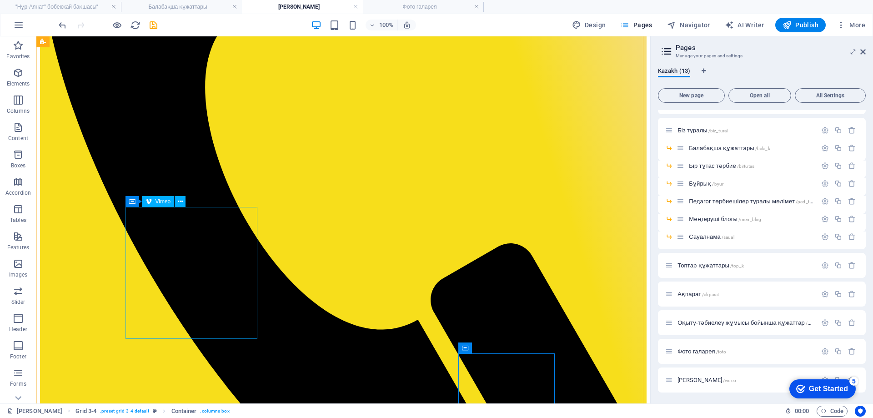
scroll to position [479, 0]
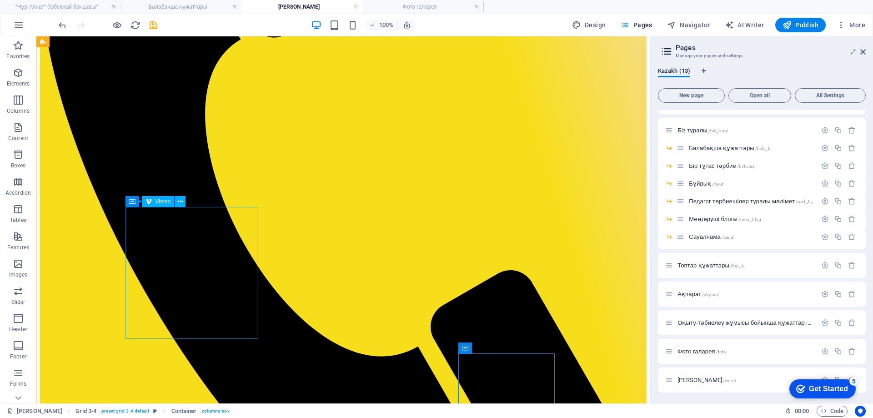
select select "ar1_1"
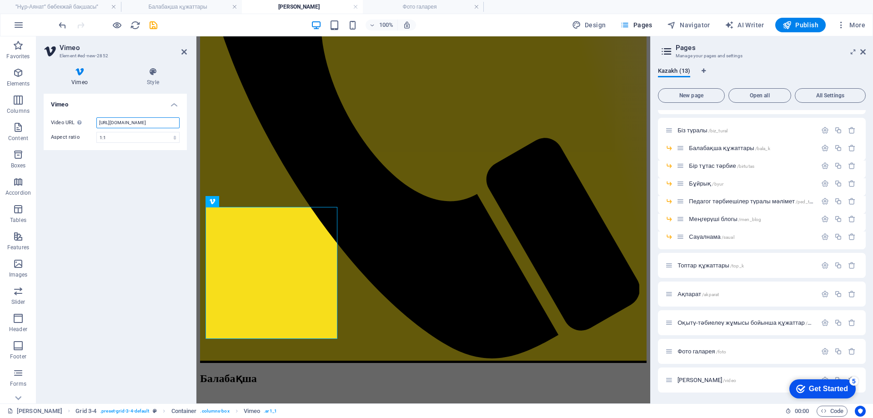
click at [124, 122] on input "[URL][DOMAIN_NAME]" at bounding box center [137, 122] width 83 height 11
paste input "548"
type input "[URL][DOMAIN_NAME]"
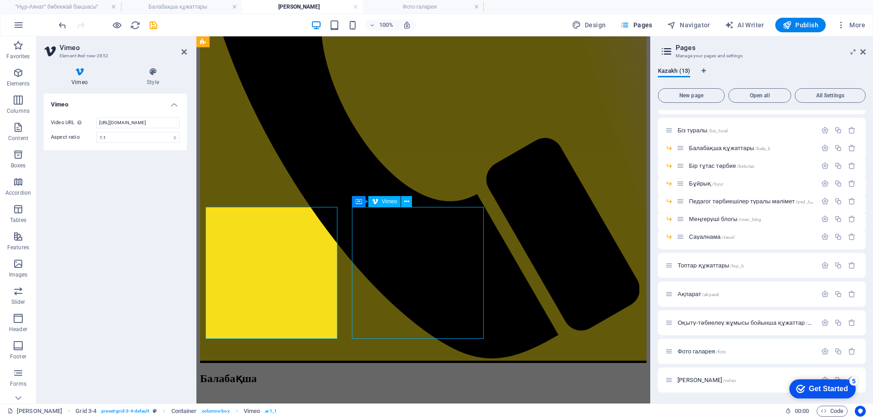
select select "ar1_1"
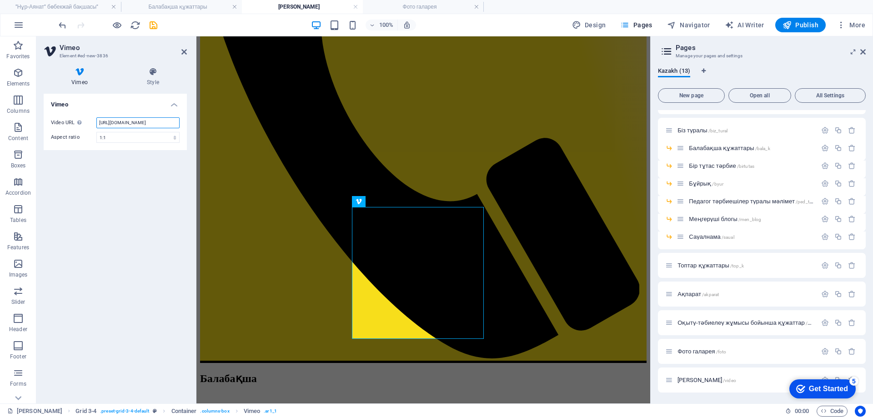
click at [130, 126] on input "[URL][DOMAIN_NAME]" at bounding box center [137, 122] width 83 height 11
paste input "541"
type input "[URL][DOMAIN_NAME]"
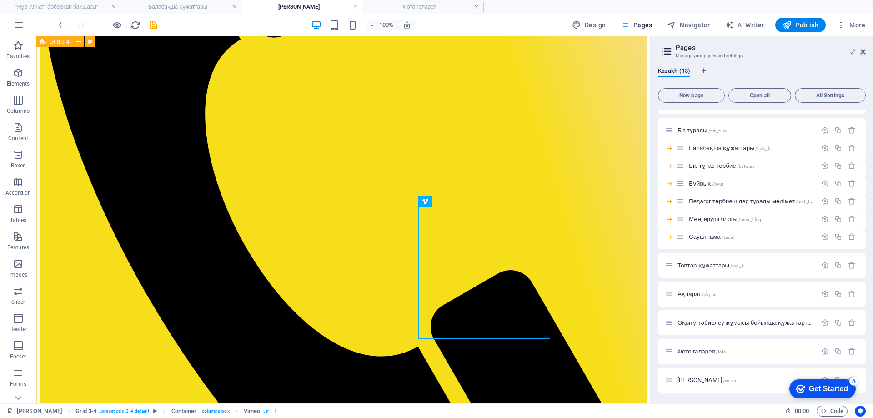
select select "rem"
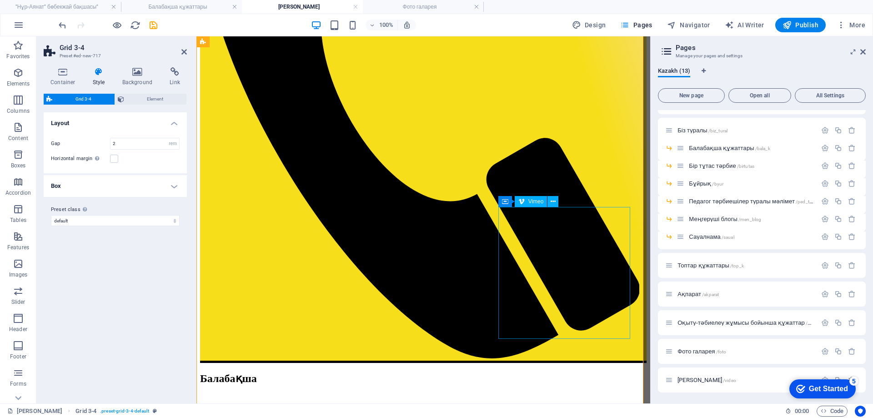
select select "ar1_1"
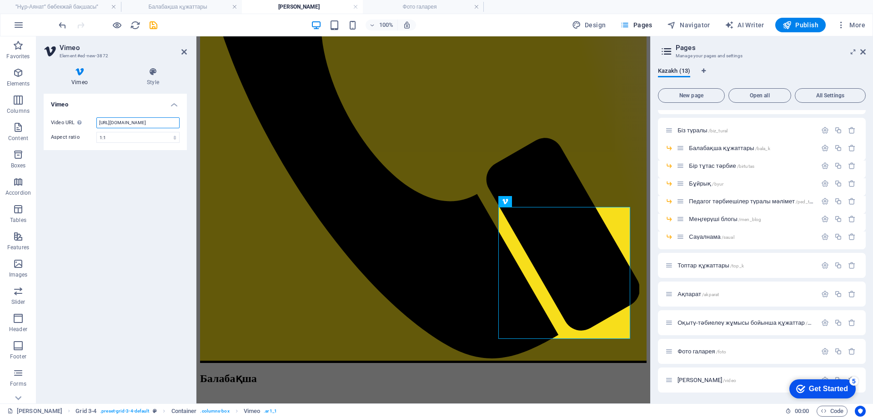
click at [132, 126] on input "[URL][DOMAIN_NAME]" at bounding box center [137, 122] width 83 height 11
paste input "541"
type input "[URL][DOMAIN_NAME]"
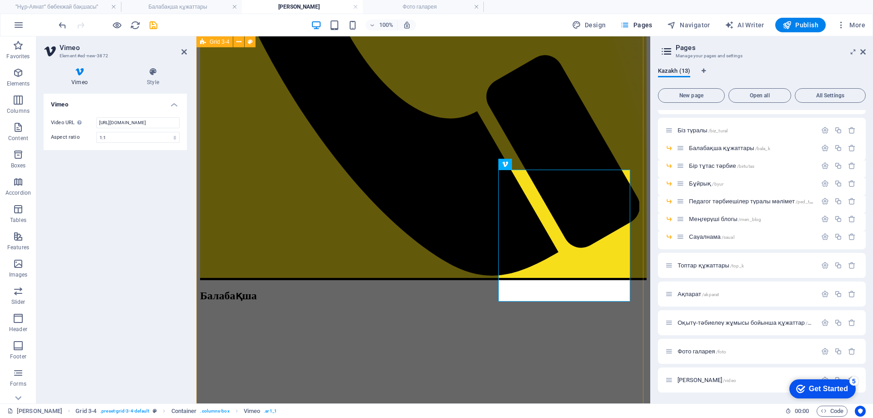
scroll to position [570, 0]
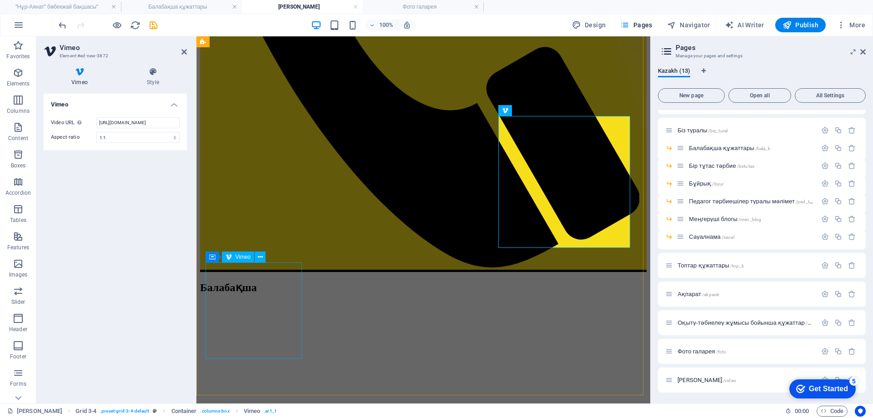
select select "ar1_1"
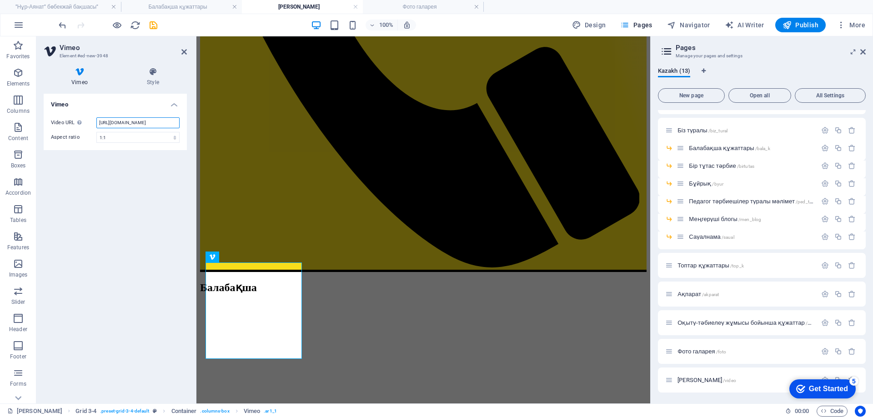
click at [130, 118] on input "[URL][DOMAIN_NAME]" at bounding box center [137, 122] width 83 height 11
paste input "532"
type input "[URL][DOMAIN_NAME]"
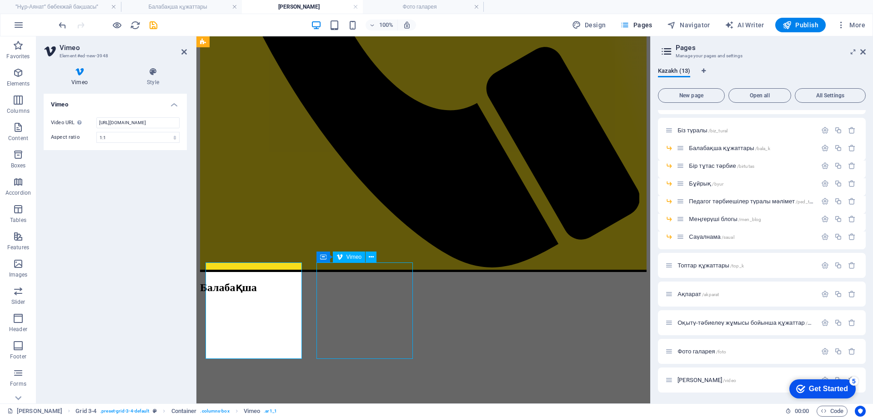
select select "ar1_1"
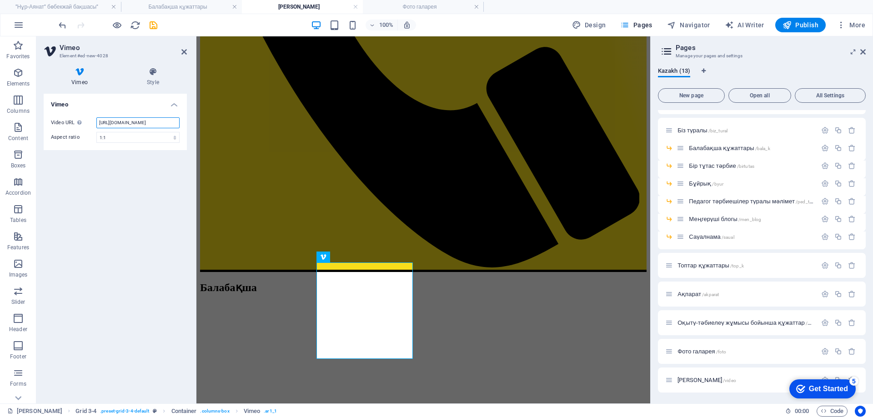
click at [152, 125] on input "[URL][DOMAIN_NAME]" at bounding box center [137, 122] width 83 height 11
paste input "512"
type input "[URL][DOMAIN_NAME]"
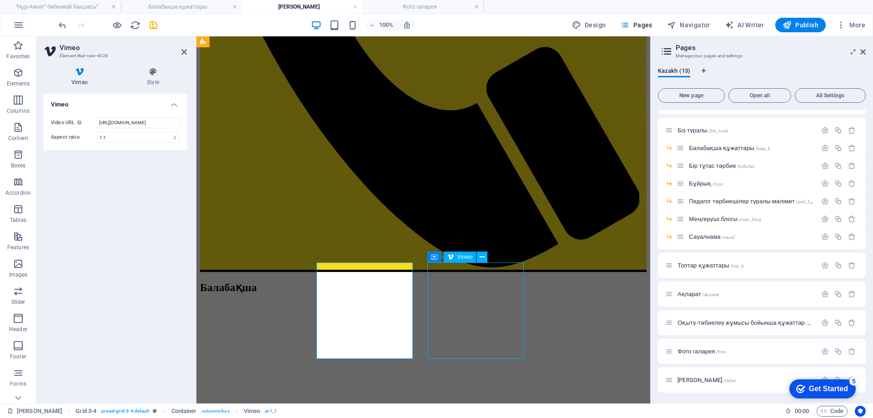
select select "ar1_1"
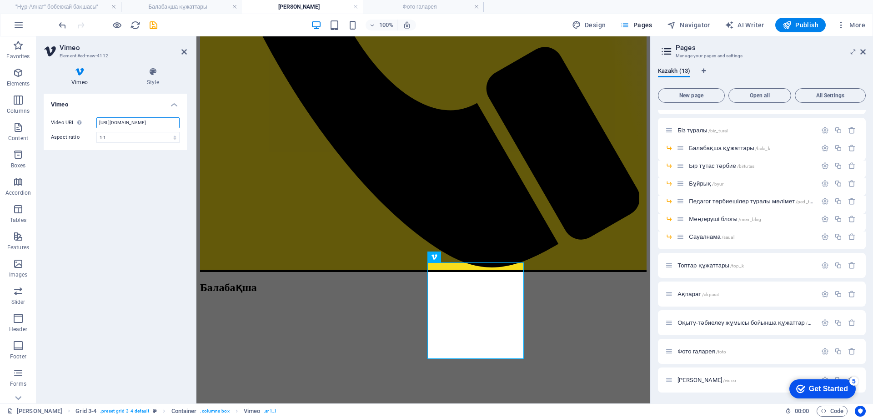
click at [127, 123] on input "[URL][DOMAIN_NAME]" at bounding box center [137, 122] width 83 height 11
paste input "503"
type input "[URL][DOMAIN_NAME]"
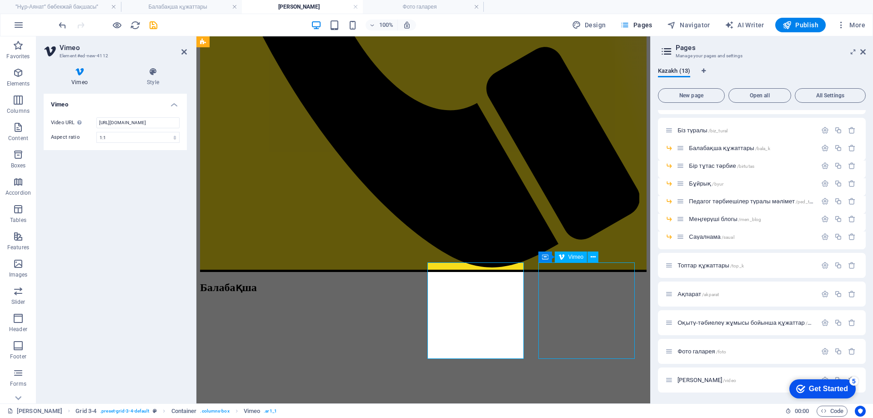
select select "ar1_1"
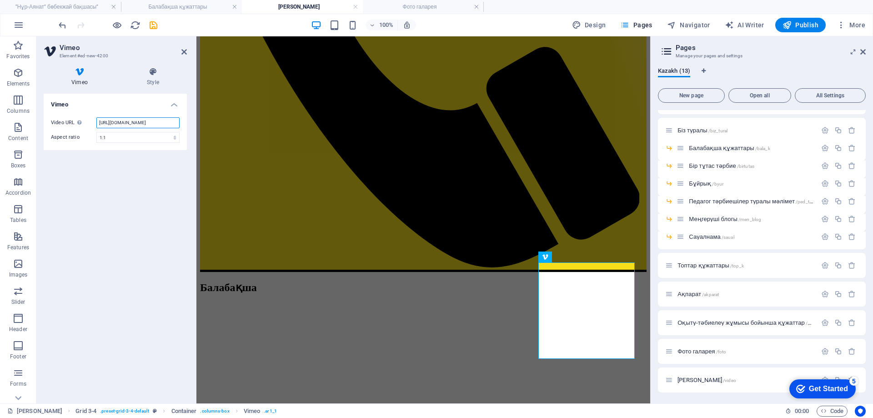
click at [141, 126] on input "[URL][DOMAIN_NAME]" at bounding box center [137, 122] width 83 height 11
paste input "92"
type input "[URL][DOMAIN_NAME]"
drag, startPoint x: 151, startPoint y: 24, endPoint x: 458, endPoint y: 288, distance: 405.1
click at [151, 24] on icon "save" at bounding box center [153, 25] width 10 height 10
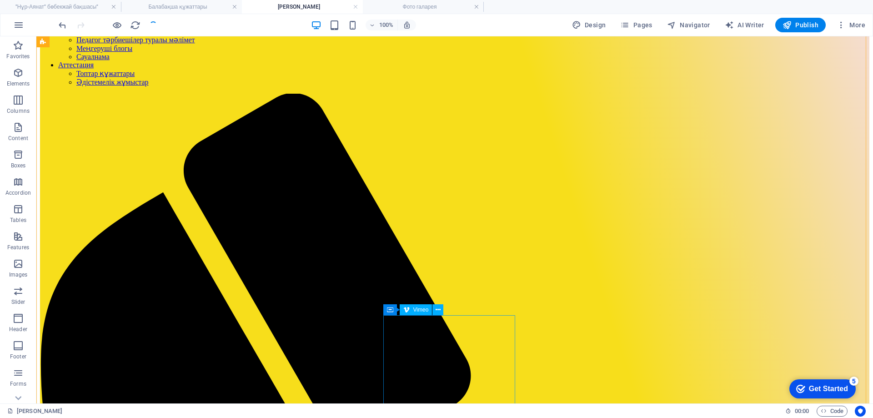
scroll to position [0, 0]
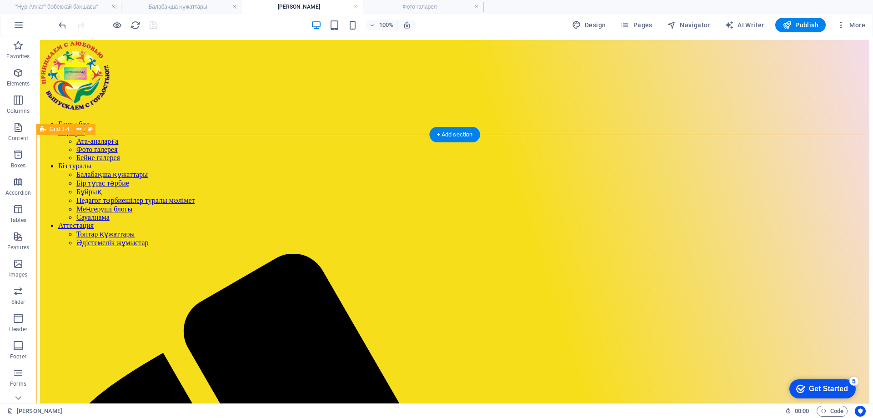
select select "rem"
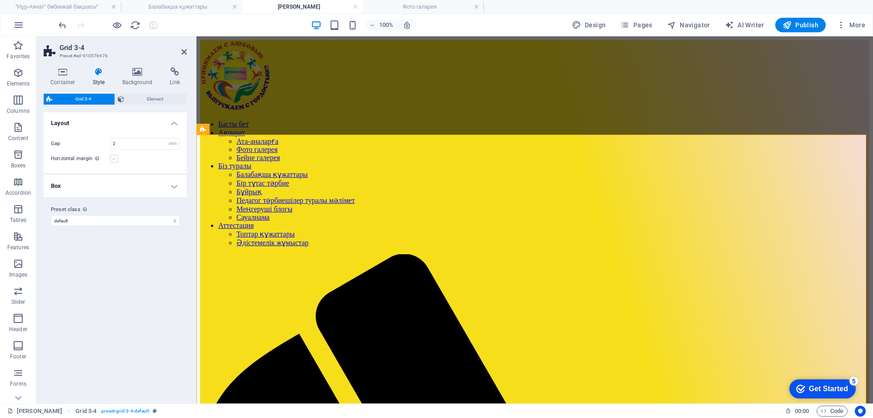
click at [116, 157] on label at bounding box center [114, 159] width 8 height 8
click at [0, 0] on input "Horizontal margin Only if the containers "Content width" is not set to "Default"" at bounding box center [0, 0] width 0 height 0
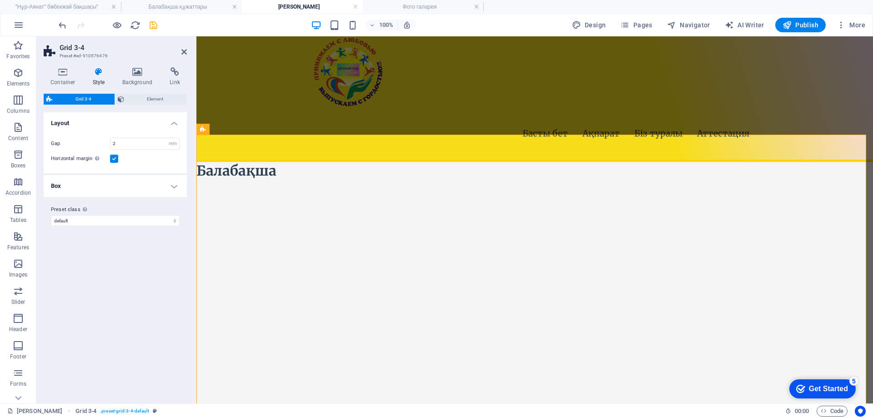
click at [116, 157] on label at bounding box center [114, 159] width 8 height 8
click at [0, 0] on input "Horizontal margin Only if the containers "Content width" is not set to "Default"" at bounding box center [0, 0] width 0 height 0
click at [146, 220] on select "default Add preset class" at bounding box center [115, 220] width 129 height 11
click at [151, 104] on span "Element" at bounding box center [155, 99] width 57 height 11
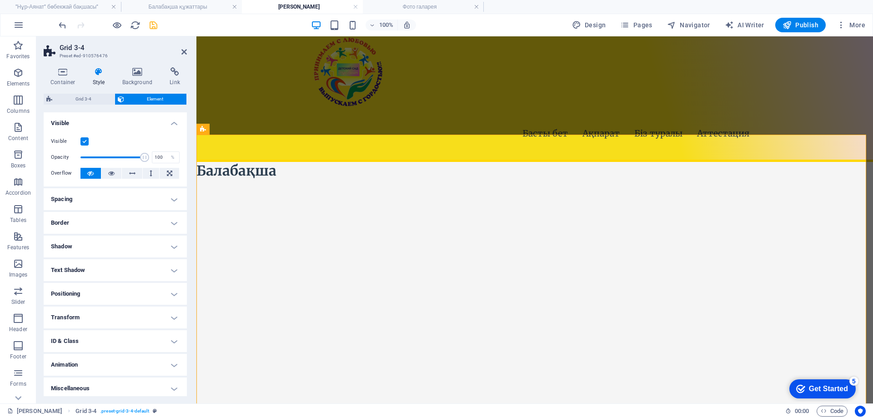
click at [155, 195] on h4 "Spacing" at bounding box center [115, 199] width 143 height 22
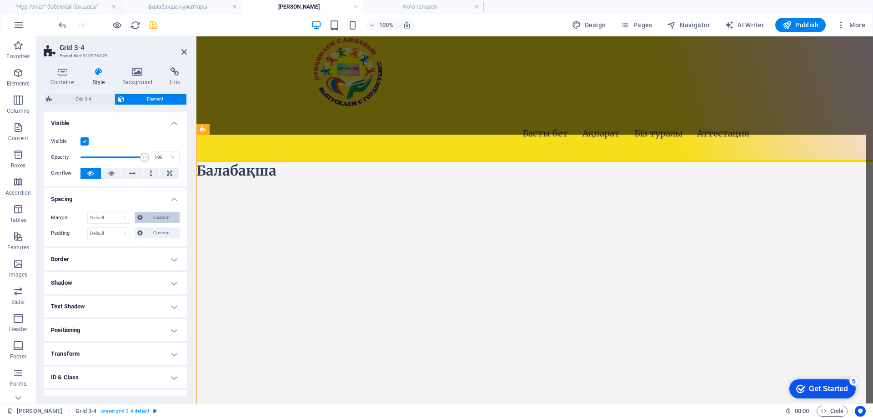
click at [158, 222] on span "Custom" at bounding box center [161, 217] width 31 height 11
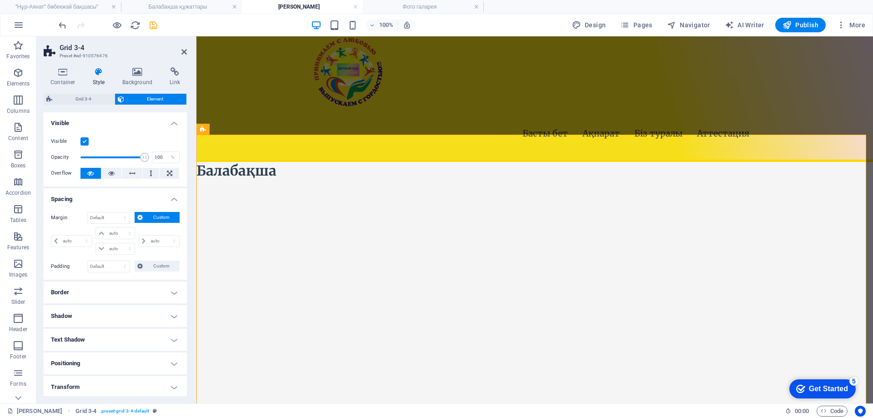
click at [158, 222] on span "Custom" at bounding box center [161, 217] width 31 height 11
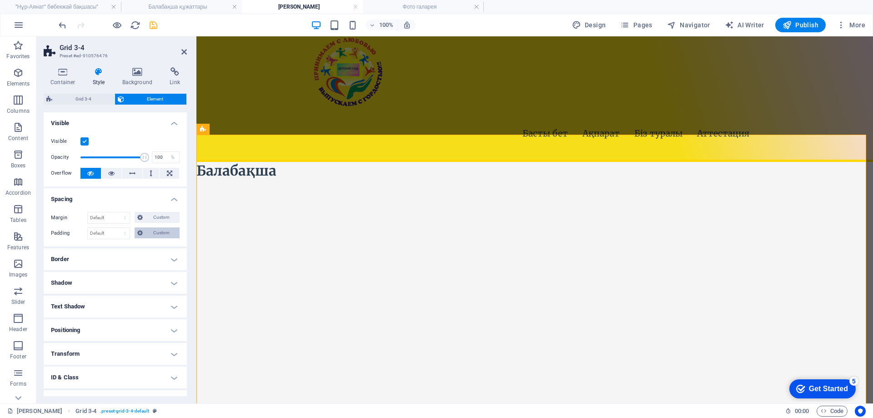
click at [160, 232] on span "Custom" at bounding box center [161, 232] width 31 height 11
click at [143, 257] on h4 "Border" at bounding box center [115, 259] width 143 height 22
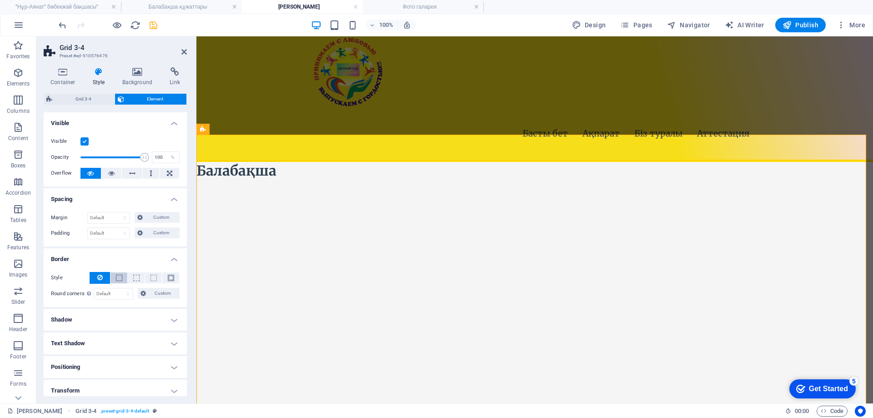
click at [116, 283] on button at bounding box center [119, 278] width 17 height 11
click at [102, 283] on span at bounding box center [99, 278] width 5 height 12
click at [143, 312] on h4 "Shadow" at bounding box center [115, 320] width 143 height 22
click at [154, 288] on span "Custom" at bounding box center [163, 293] width 28 height 11
click at [154, 291] on span "Custom" at bounding box center [163, 293] width 28 height 11
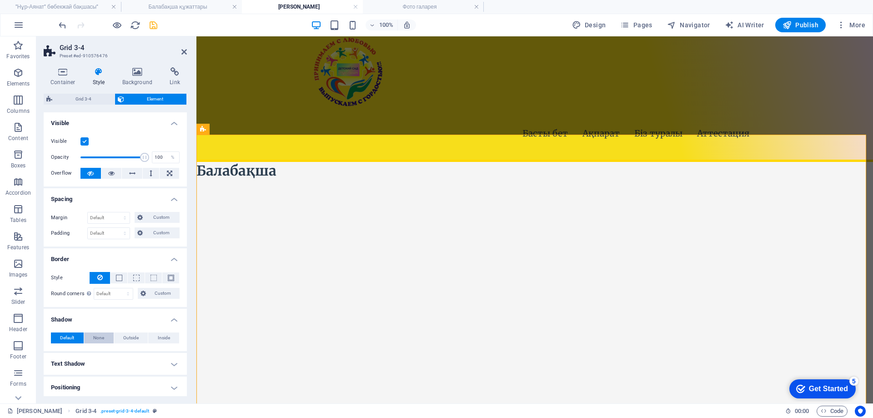
click at [100, 339] on span "None" at bounding box center [98, 338] width 11 height 11
click at [128, 340] on span "Outside" at bounding box center [130, 338] width 15 height 11
type input "2"
type input "4"
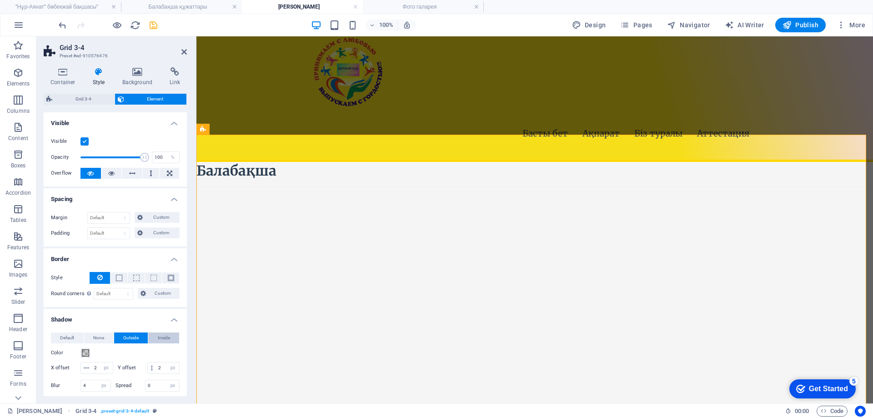
click at [161, 336] on span "Inside" at bounding box center [164, 338] width 12 height 11
click at [80, 338] on button "Default" at bounding box center [67, 338] width 33 height 11
click at [74, 338] on span "Default" at bounding box center [67, 338] width 14 height 11
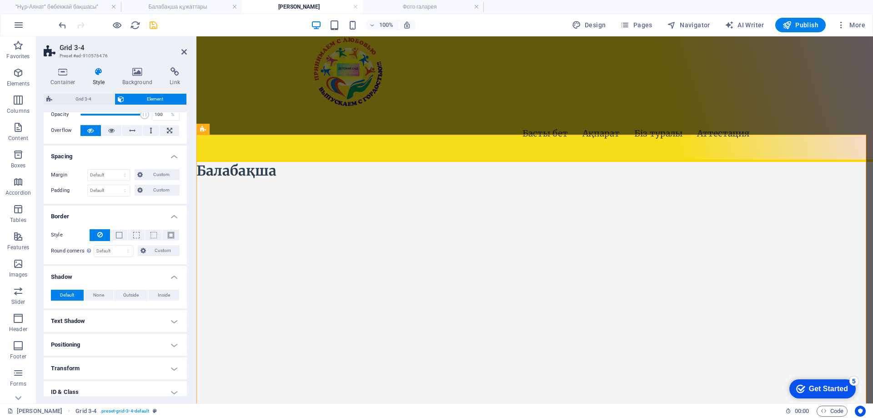
scroll to position [97, 0]
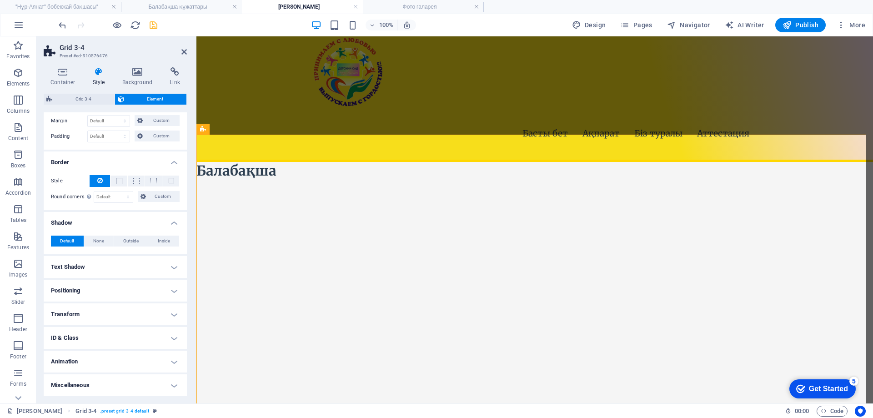
click at [112, 273] on h4 "Text Shadow" at bounding box center [115, 267] width 143 height 22
drag, startPoint x: 110, startPoint y: 291, endPoint x: 130, endPoint y: 291, distance: 19.6
click at [111, 291] on div "Default None Outside" at bounding box center [115, 285] width 129 height 11
click at [161, 285] on span "Outside" at bounding box center [156, 285] width 15 height 11
type input "2"
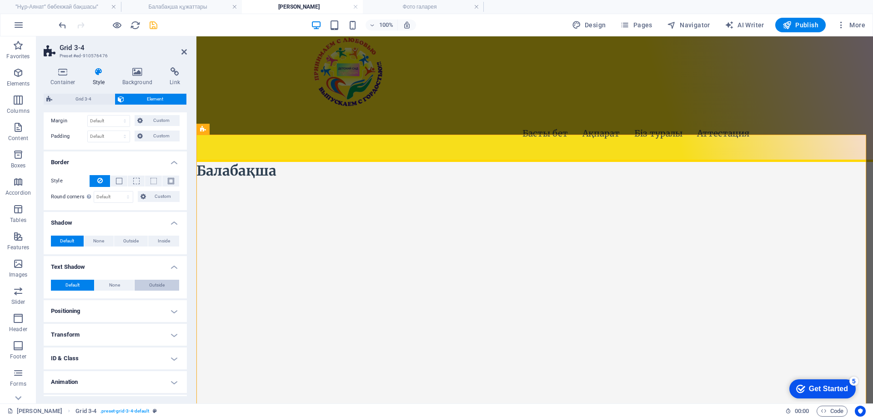
type input "2"
type input "4"
click at [110, 285] on span "None" at bounding box center [114, 285] width 11 height 11
click at [70, 283] on span "Default" at bounding box center [73, 285] width 14 height 11
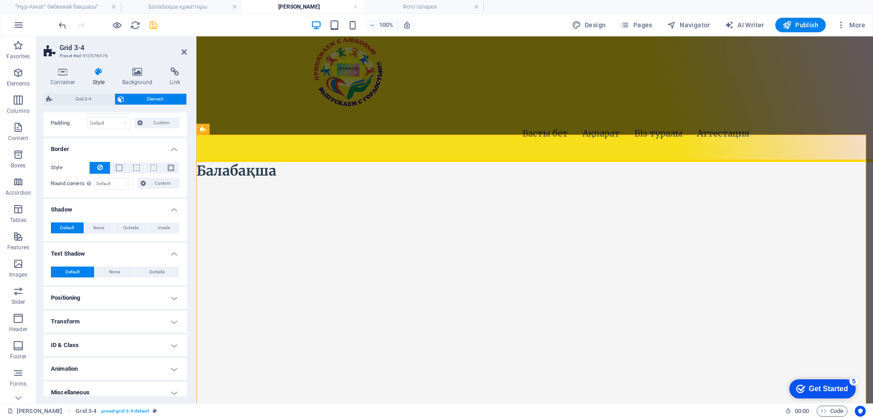
scroll to position [117, 0]
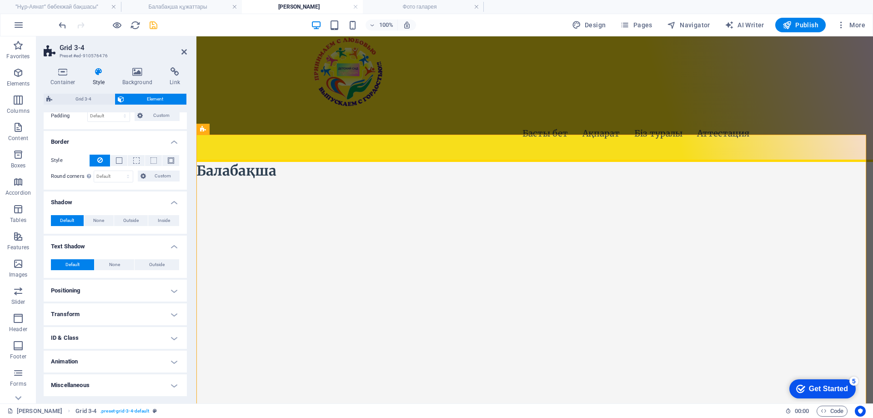
click at [102, 281] on h4 "Positioning" at bounding box center [115, 291] width 143 height 22
click at [82, 306] on span "Static" at bounding box center [82, 308] width 11 height 11
click at [110, 313] on span "Relative" at bounding box center [103, 308] width 15 height 11
click at [145, 310] on span "Fixed" at bounding box center [150, 308] width 11 height 11
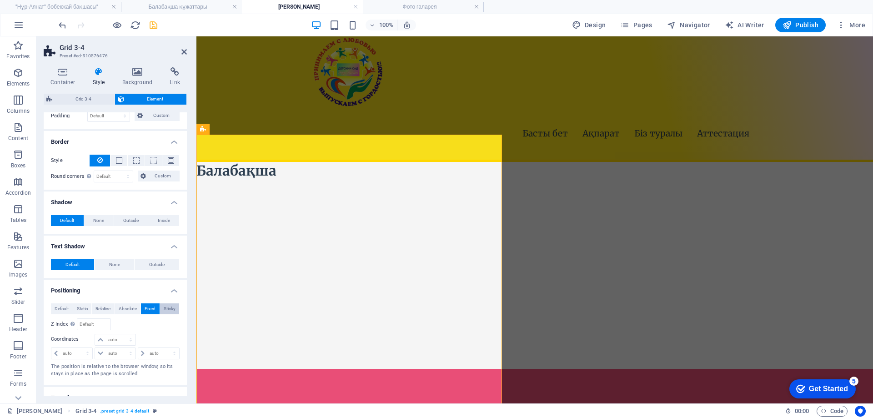
click at [168, 310] on span "Sticky" at bounding box center [170, 308] width 12 height 11
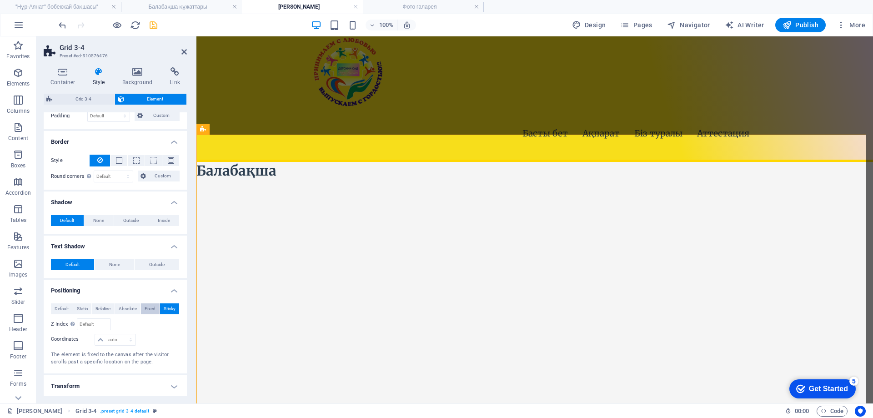
click at [146, 309] on span "Fixed" at bounding box center [150, 308] width 11 height 11
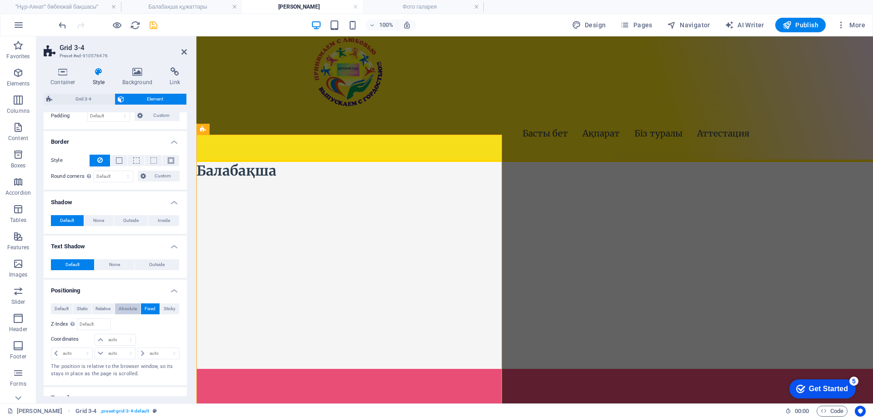
click at [129, 309] on span "Absolute" at bounding box center [128, 308] width 18 height 11
click at [94, 307] on button "Relative" at bounding box center [103, 308] width 23 height 11
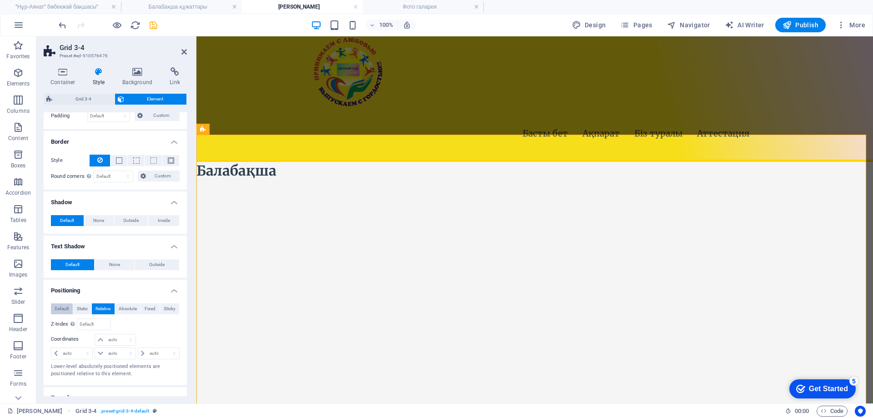
click at [66, 308] on span "Default" at bounding box center [62, 308] width 14 height 11
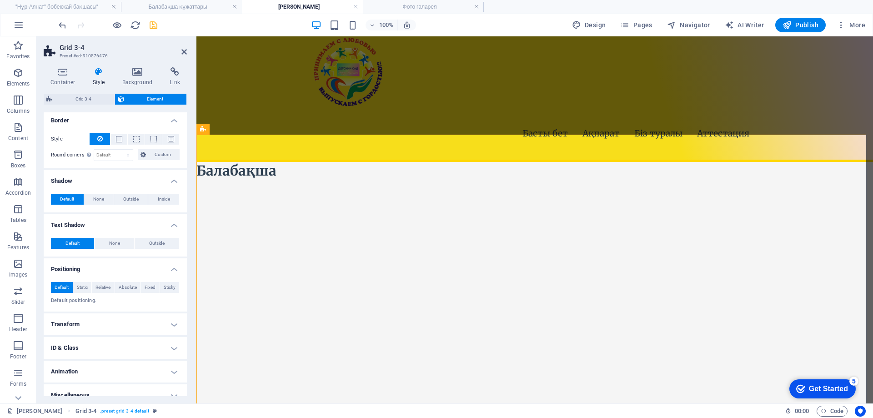
scroll to position [149, 0]
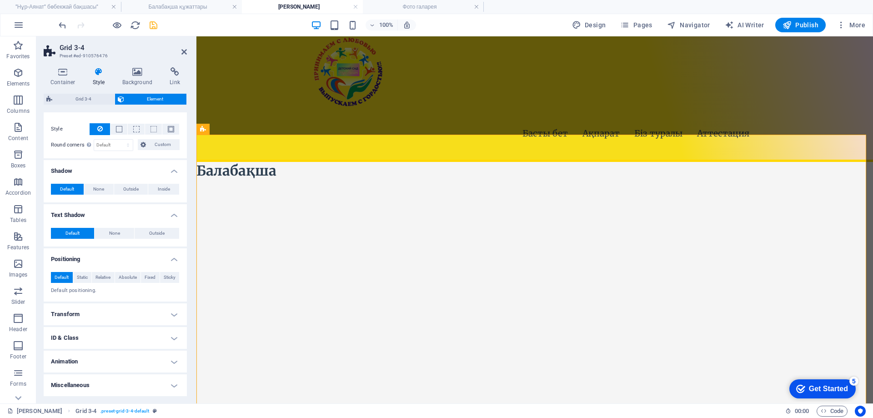
click at [103, 316] on h4 "Transform" at bounding box center [115, 314] width 143 height 22
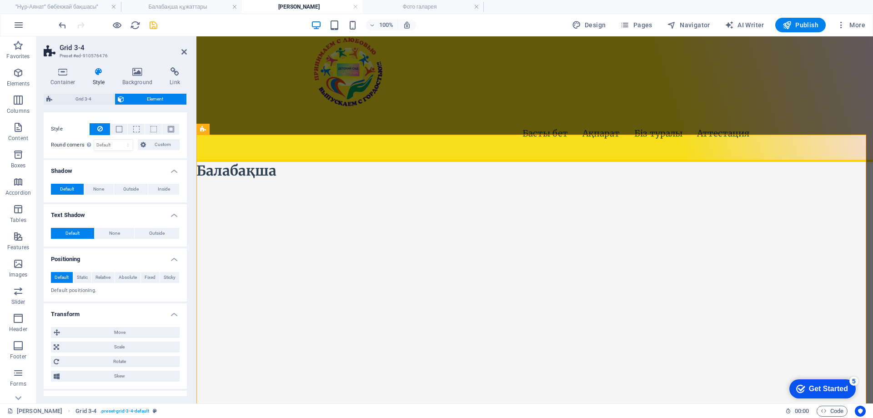
scroll to position [212, 0]
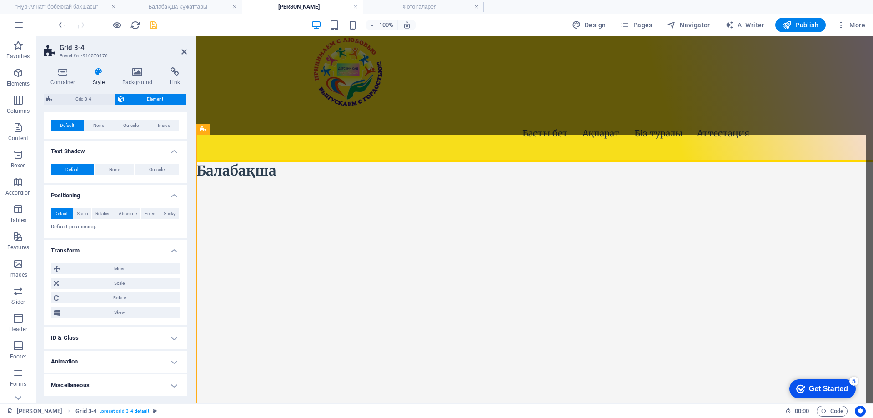
click at [121, 333] on h4 "ID & Class" at bounding box center [115, 338] width 143 height 22
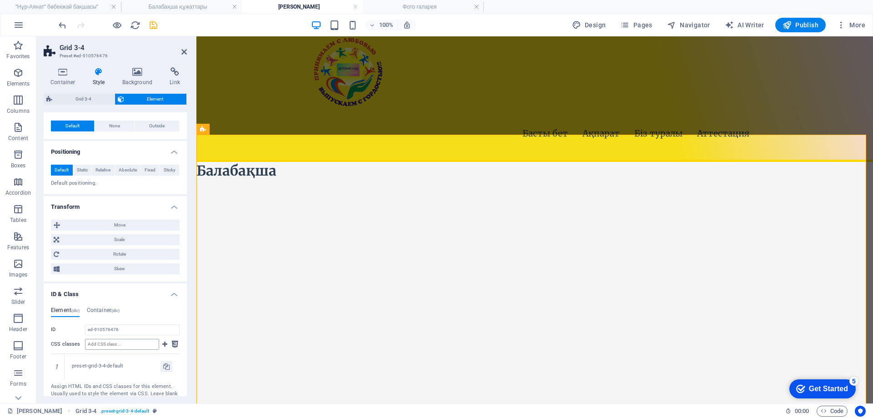
scroll to position [320, 0]
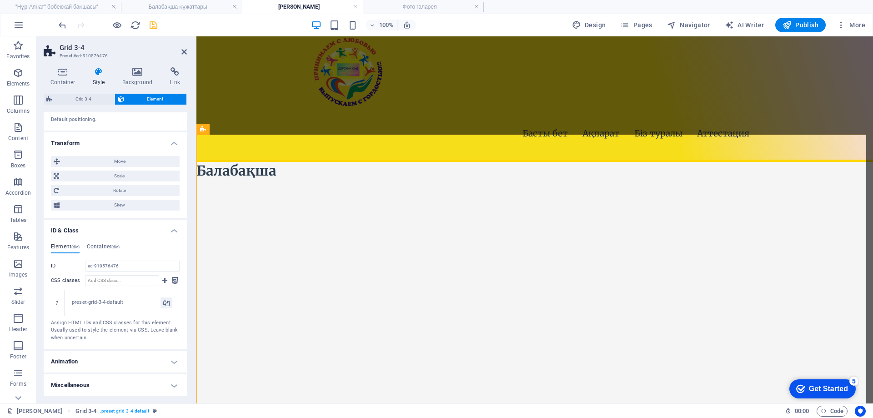
click at [95, 357] on h4 "Animation" at bounding box center [115, 362] width 143 height 22
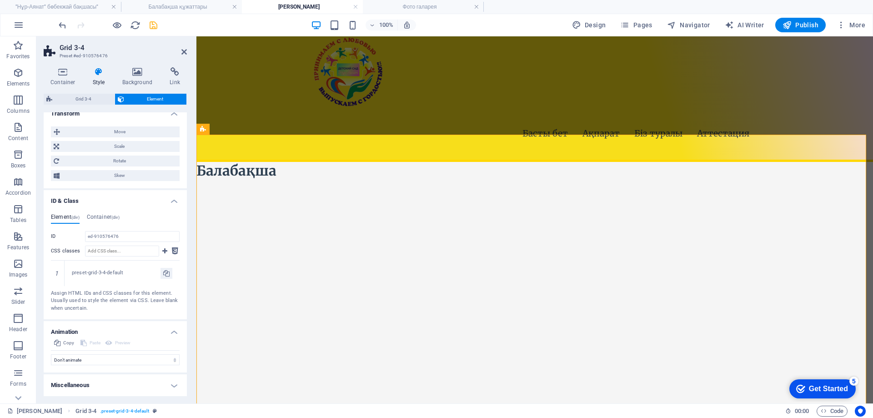
click at [130, 376] on h4 "Miscellaneous" at bounding box center [115, 385] width 143 height 22
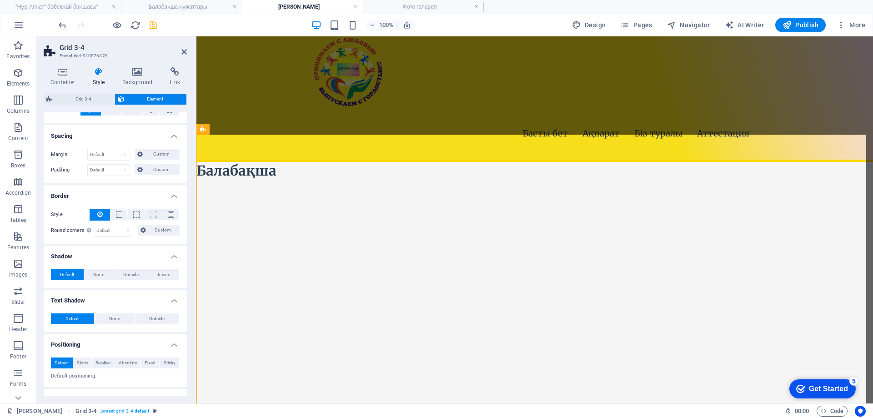
scroll to position [0, 0]
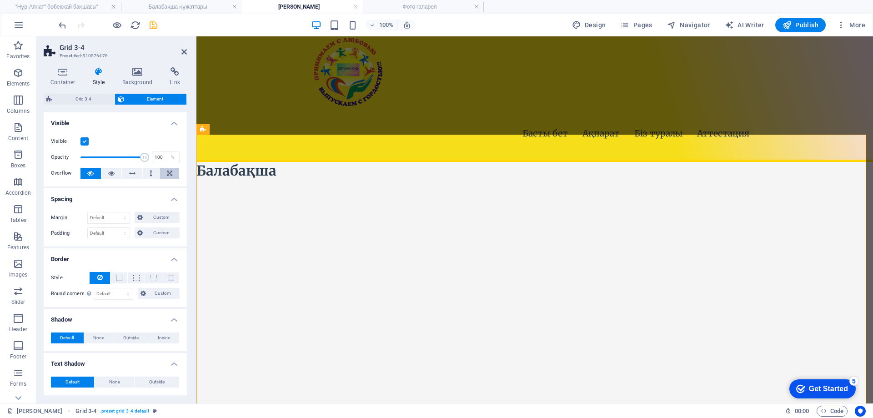
click at [167, 175] on icon at bounding box center [169, 173] width 5 height 11
click at [151, 174] on button at bounding box center [151, 173] width 17 height 11
click at [132, 174] on icon at bounding box center [132, 173] width 6 height 11
click at [113, 174] on icon at bounding box center [111, 173] width 6 height 11
click at [87, 172] on icon at bounding box center [90, 173] width 6 height 11
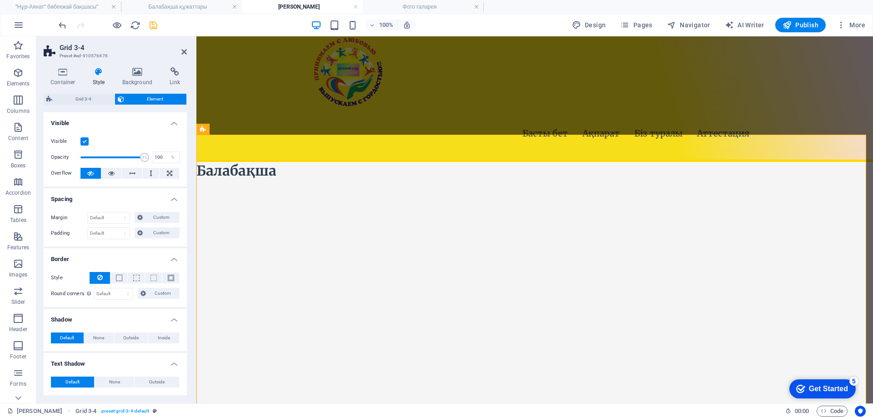
click at [86, 140] on label at bounding box center [85, 141] width 8 height 8
click at [0, 0] on input "Visible" at bounding box center [0, 0] width 0 height 0
click at [86, 140] on label at bounding box center [85, 141] width 8 height 8
click at [0, 0] on input "Visible" at bounding box center [0, 0] width 0 height 0
click at [124, 217] on select "Default auto px % rem vw vh Custom" at bounding box center [109, 217] width 42 height 11
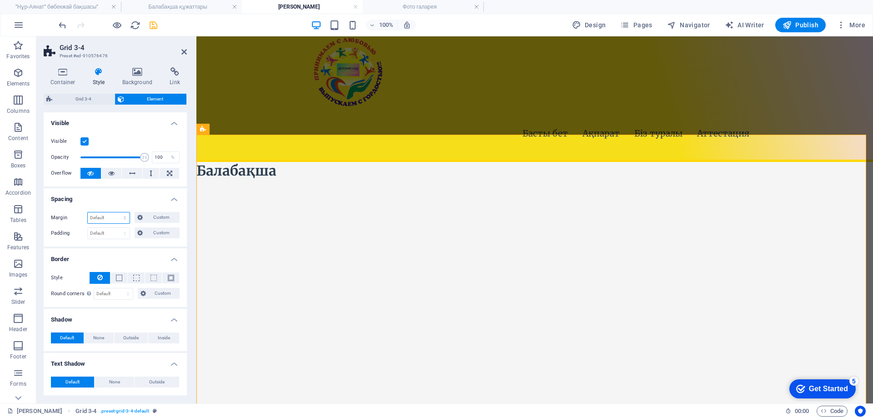
click at [124, 217] on select "Default auto px % rem vw vh Custom" at bounding box center [109, 217] width 42 height 11
click at [167, 220] on span "Custom" at bounding box center [161, 217] width 31 height 11
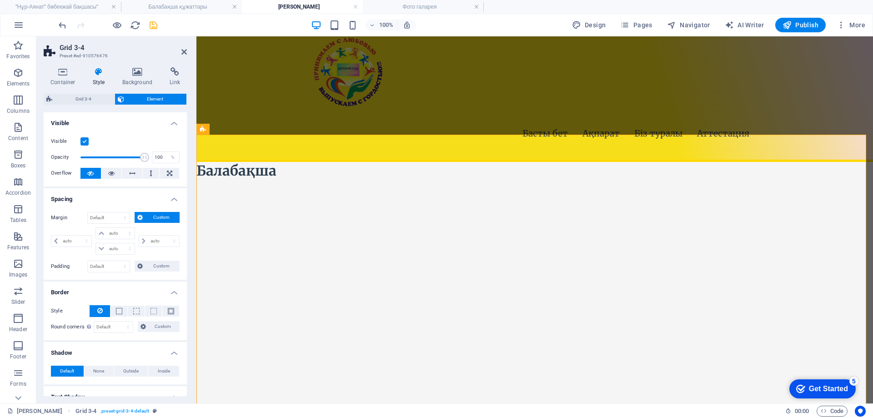
click at [157, 220] on span "Custom" at bounding box center [161, 217] width 31 height 11
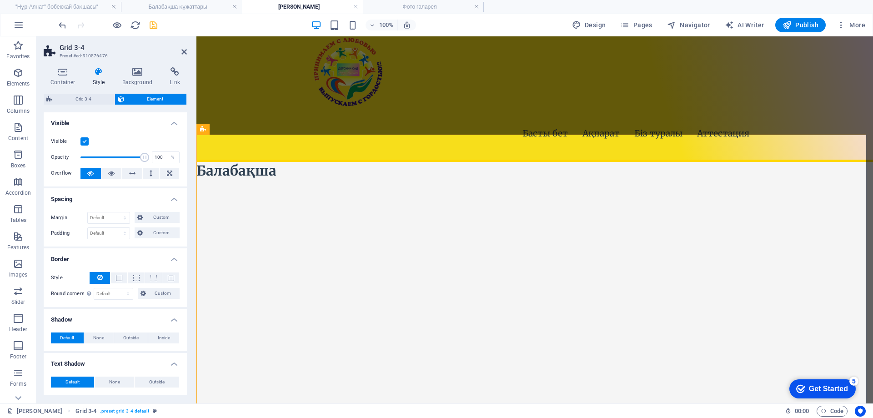
click at [171, 200] on h4 "Spacing" at bounding box center [115, 196] width 143 height 16
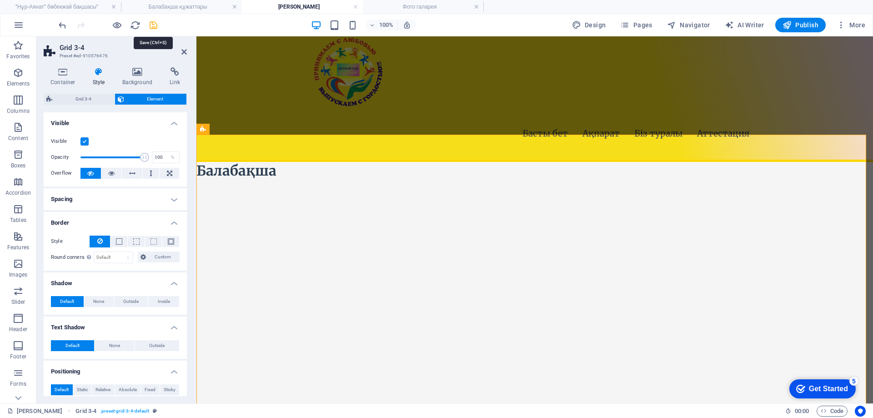
click at [151, 24] on icon "save" at bounding box center [153, 25] width 10 height 10
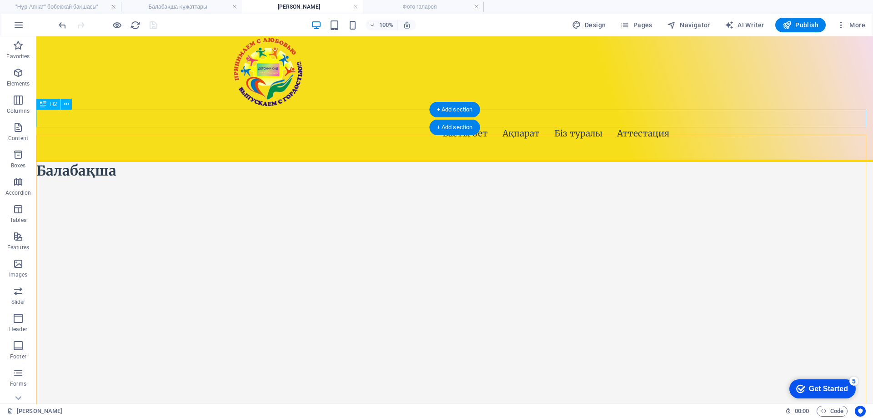
click at [188, 162] on div "Балабақша" at bounding box center [454, 171] width 837 height 18
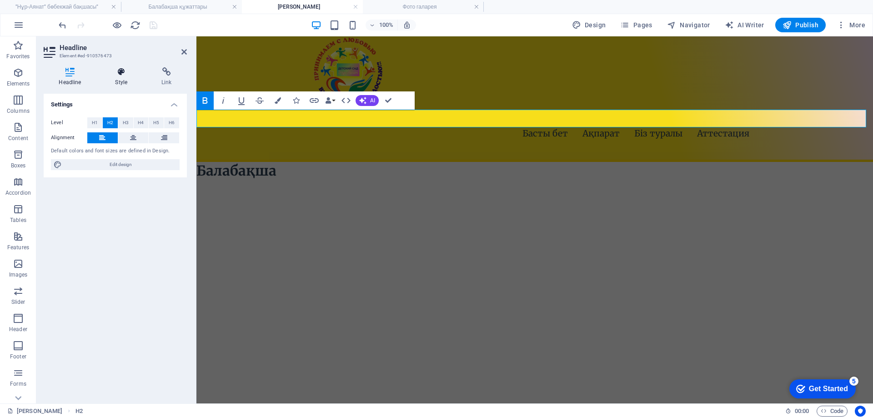
click at [112, 72] on icon at bounding box center [121, 71] width 43 height 9
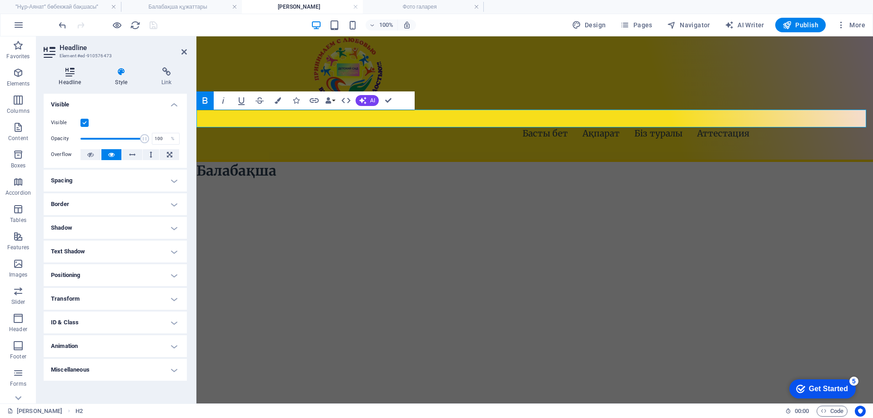
click at [62, 77] on h4 "Headline" at bounding box center [72, 76] width 56 height 19
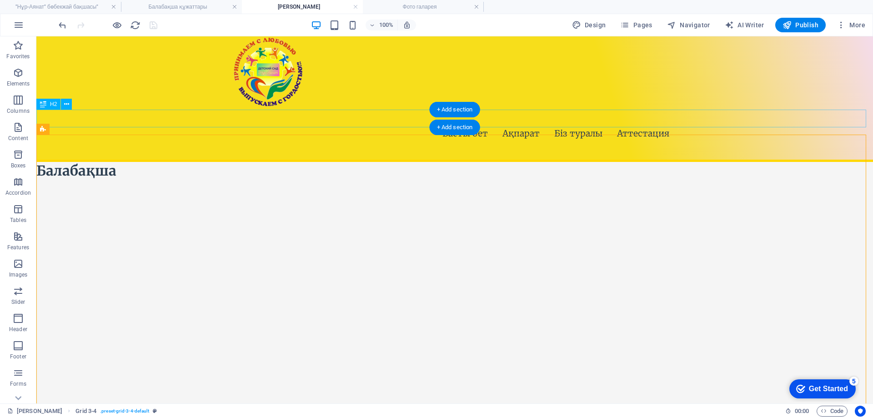
click at [227, 162] on div "Балабақша" at bounding box center [454, 171] width 837 height 18
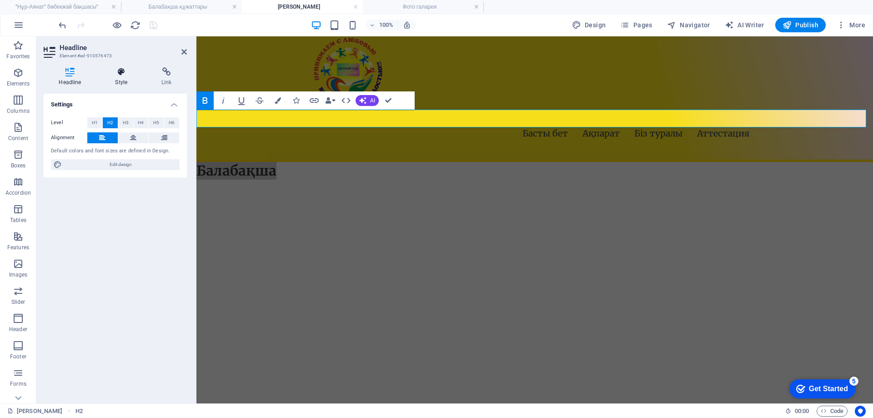
click at [117, 80] on h4 "Style" at bounding box center [123, 76] width 46 height 19
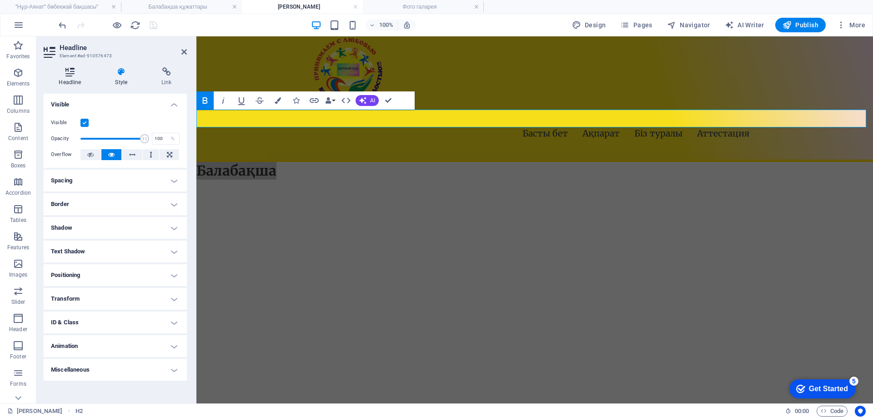
click at [89, 75] on icon at bounding box center [70, 71] width 53 height 9
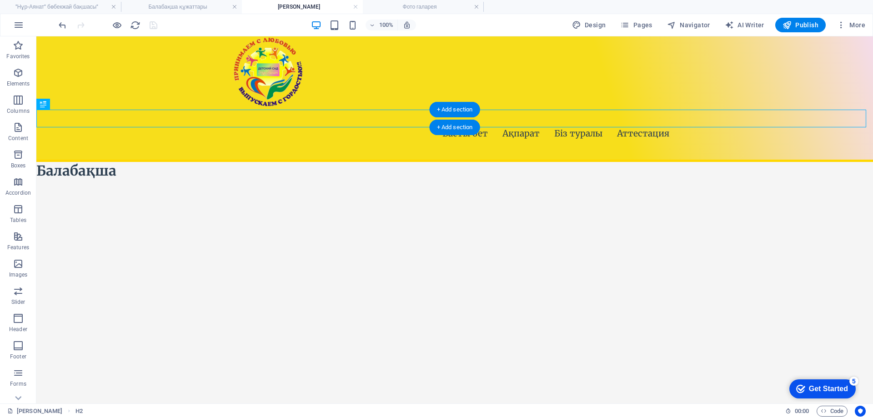
drag, startPoint x: 99, startPoint y: 116, endPoint x: 101, endPoint y: 123, distance: 6.9
click at [101, 162] on div "Балабақша" at bounding box center [454, 171] width 837 height 18
click at [50, 132] on span "Grid 3-4" at bounding box center [60, 128] width 20 height 5
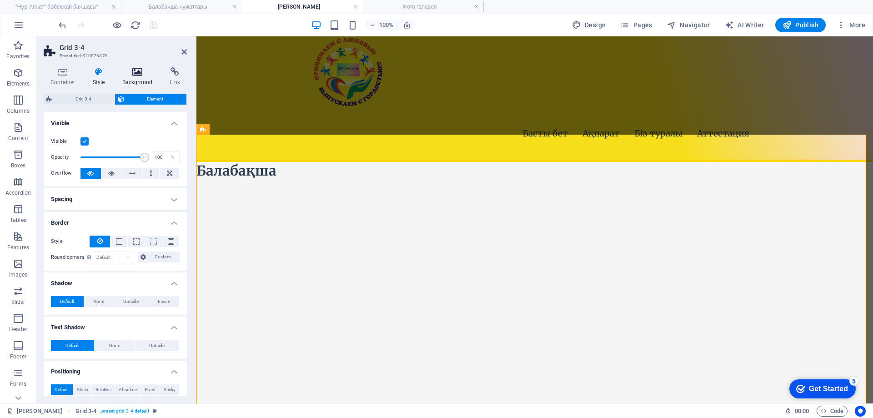
click at [136, 71] on icon at bounding box center [138, 71] width 44 height 9
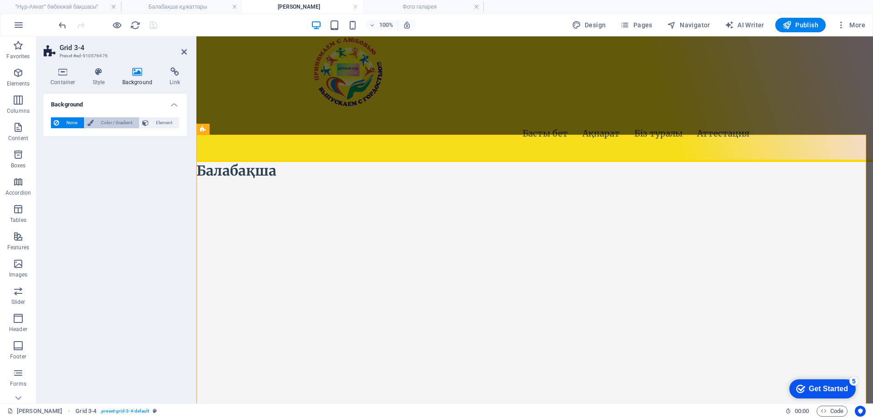
click at [112, 122] on span "Color / Gradient" at bounding box center [116, 122] width 40 height 11
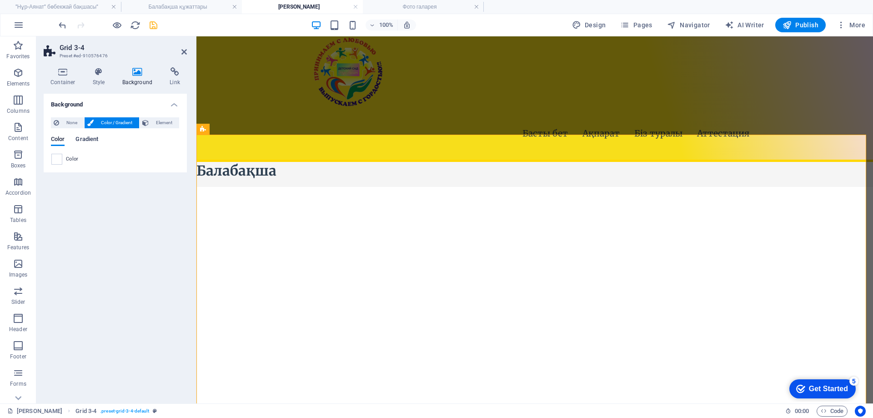
click at [95, 140] on span "Gradient" at bounding box center [87, 140] width 23 height 13
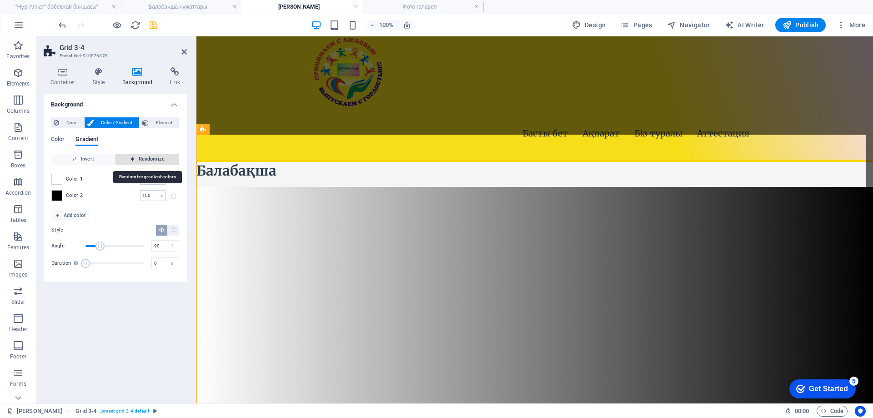
click at [156, 161] on span "Randomize" at bounding box center [147, 159] width 56 height 11
type input "201"
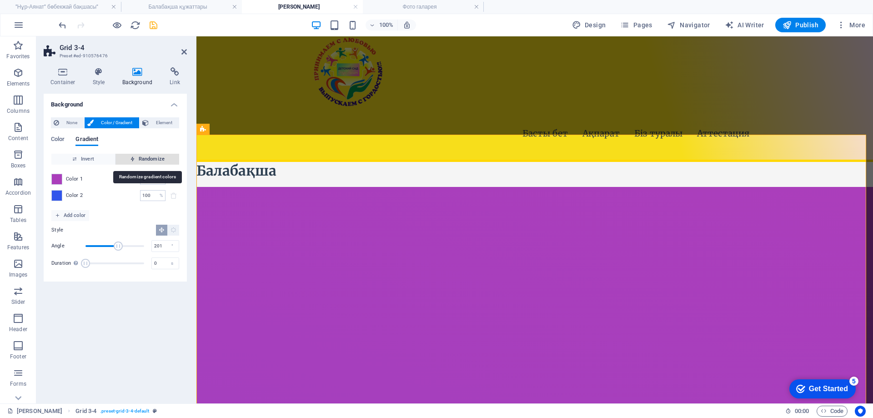
click at [156, 161] on span "Randomize" at bounding box center [147, 159] width 56 height 11
type input "28"
type input "340"
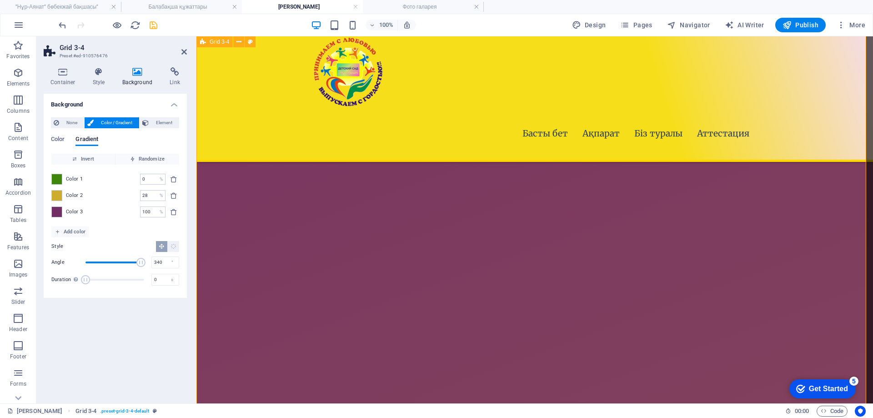
scroll to position [409, 0]
click at [157, 29] on icon "save" at bounding box center [153, 25] width 10 height 10
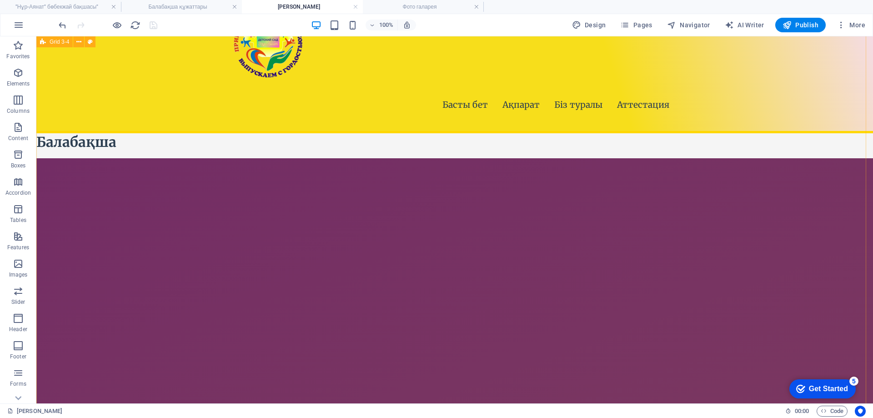
scroll to position [0, 0]
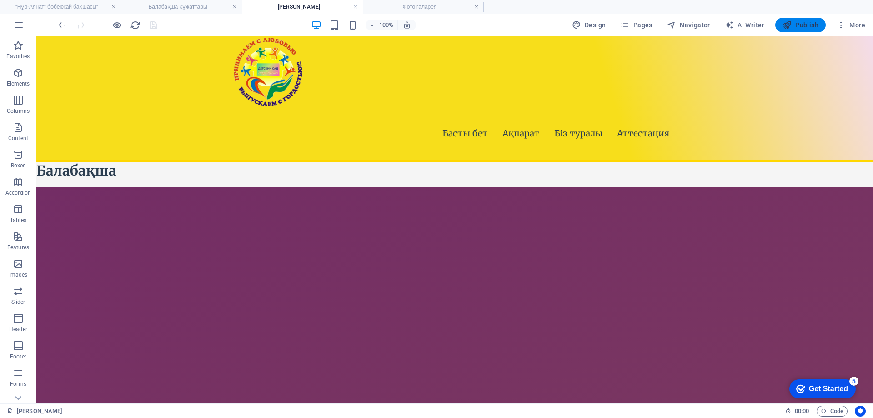
click at [802, 21] on span "Publish" at bounding box center [801, 24] width 36 height 9
